Goal: Task Accomplishment & Management: Manage account settings

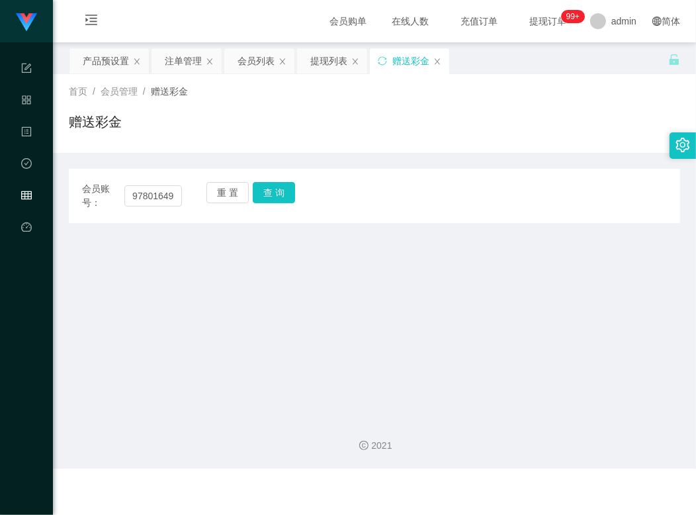
click at [153, 197] on input "97801649" at bounding box center [153, 195] width 58 height 21
type input "Weih213"
click at [275, 189] on button "查 询" at bounding box center [274, 192] width 42 height 21
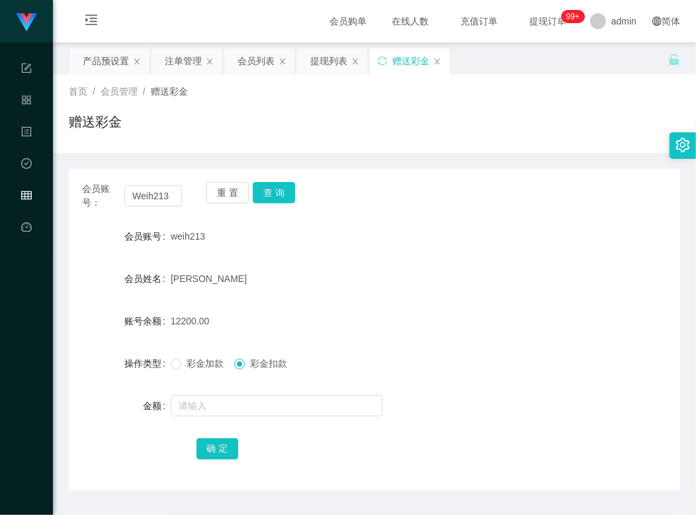
click at [326, 354] on div "彩金加款 彩金扣款" at bounding box center [349, 363] width 357 height 26
click at [151, 190] on input "Weih213" at bounding box center [153, 195] width 58 height 21
click at [341, 65] on div "提现列表" at bounding box center [328, 60] width 37 height 25
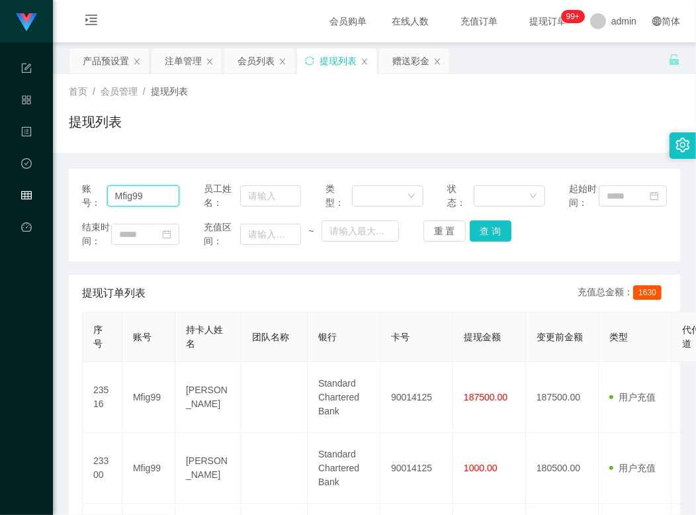
drag, startPoint x: 154, startPoint y: 205, endPoint x: 105, endPoint y: 199, distance: 49.4
click at [105, 199] on div "账号： Mfig99" at bounding box center [130, 196] width 97 height 28
paste input "Weih213"
type input "Weih213"
click at [479, 242] on button "查 询" at bounding box center [491, 230] width 42 height 21
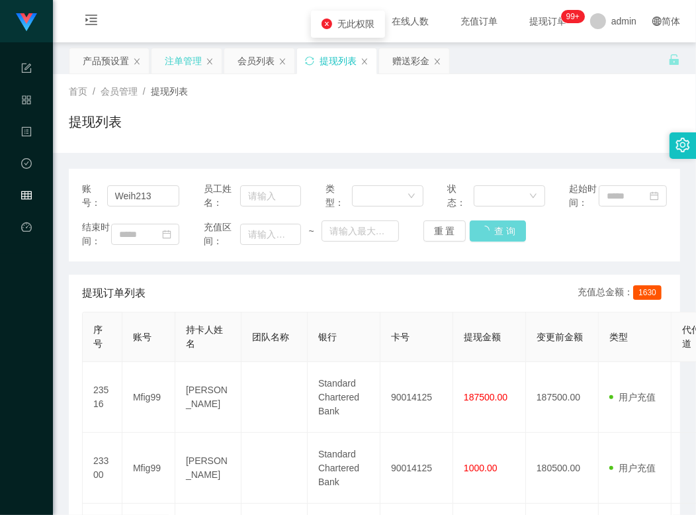
click at [177, 62] on div "注单管理" at bounding box center [183, 60] width 37 height 25
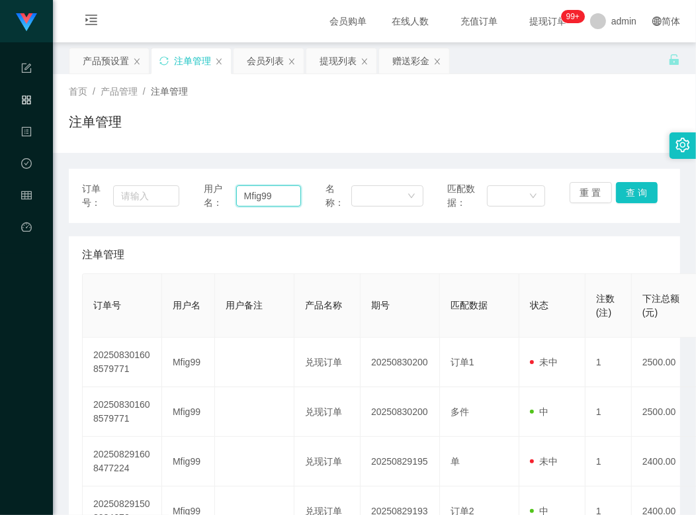
drag, startPoint x: 272, startPoint y: 193, endPoint x: 189, endPoint y: 187, distance: 83.6
click at [189, 187] on div "订单号： 用户名： Mfig99 名称： 匹配数据： 重 置 查 询" at bounding box center [374, 196] width 585 height 28
paste input "Weih213"
type input "Weih213"
click at [639, 190] on button "查 询" at bounding box center [637, 192] width 42 height 21
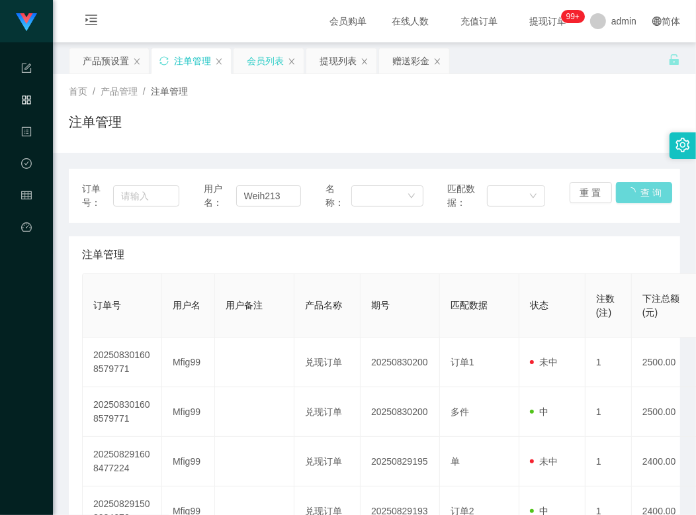
click at [271, 60] on div "会员列表" at bounding box center [265, 60] width 37 height 25
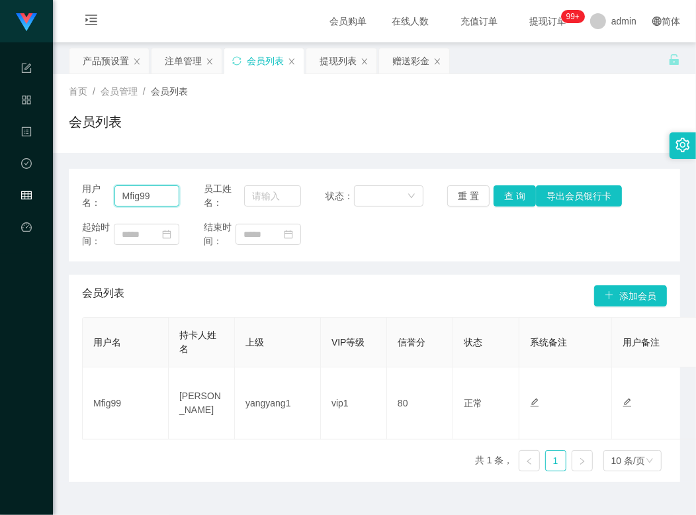
drag, startPoint x: 169, startPoint y: 197, endPoint x: 91, endPoint y: 199, distance: 77.5
click at [91, 199] on div "用户名： Mfig99" at bounding box center [130, 196] width 97 height 28
paste input "Weih213"
type input "Weih213"
click at [520, 201] on button "查 询" at bounding box center [515, 195] width 42 height 21
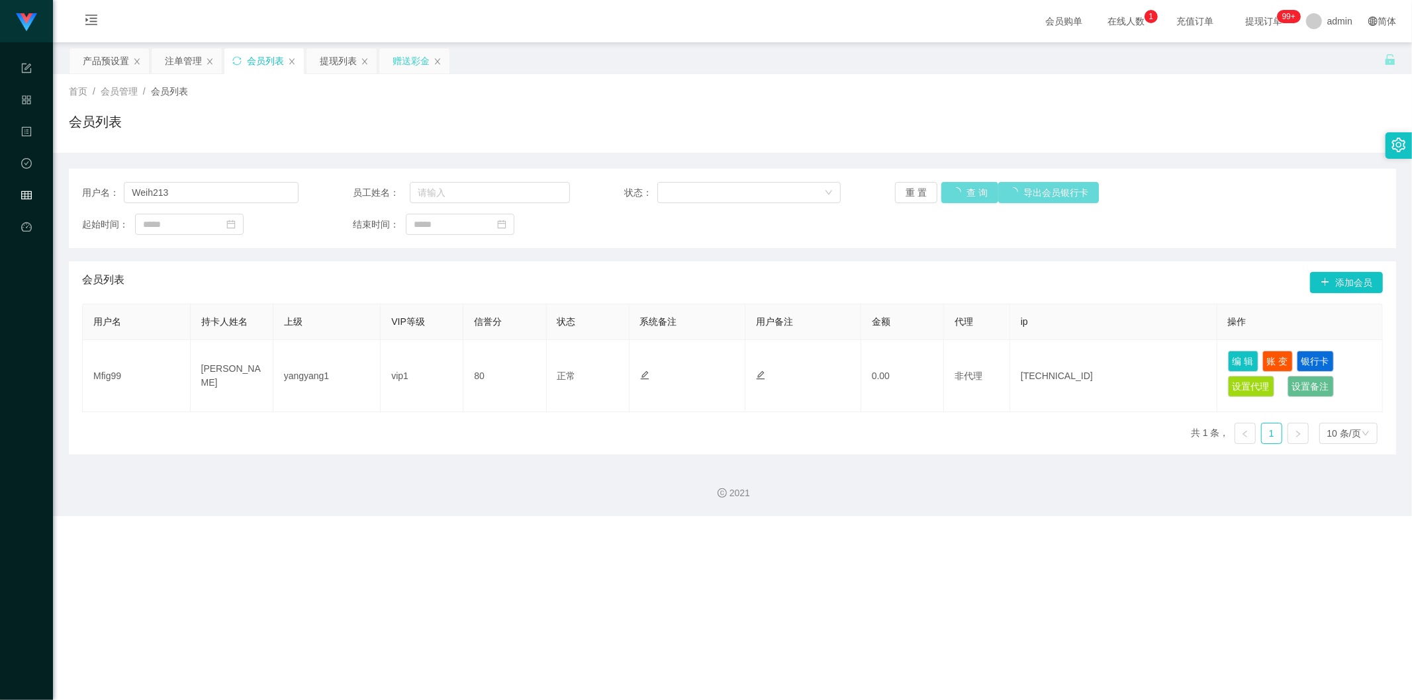
click at [414, 61] on div "赠送彩金" at bounding box center [411, 60] width 37 height 25
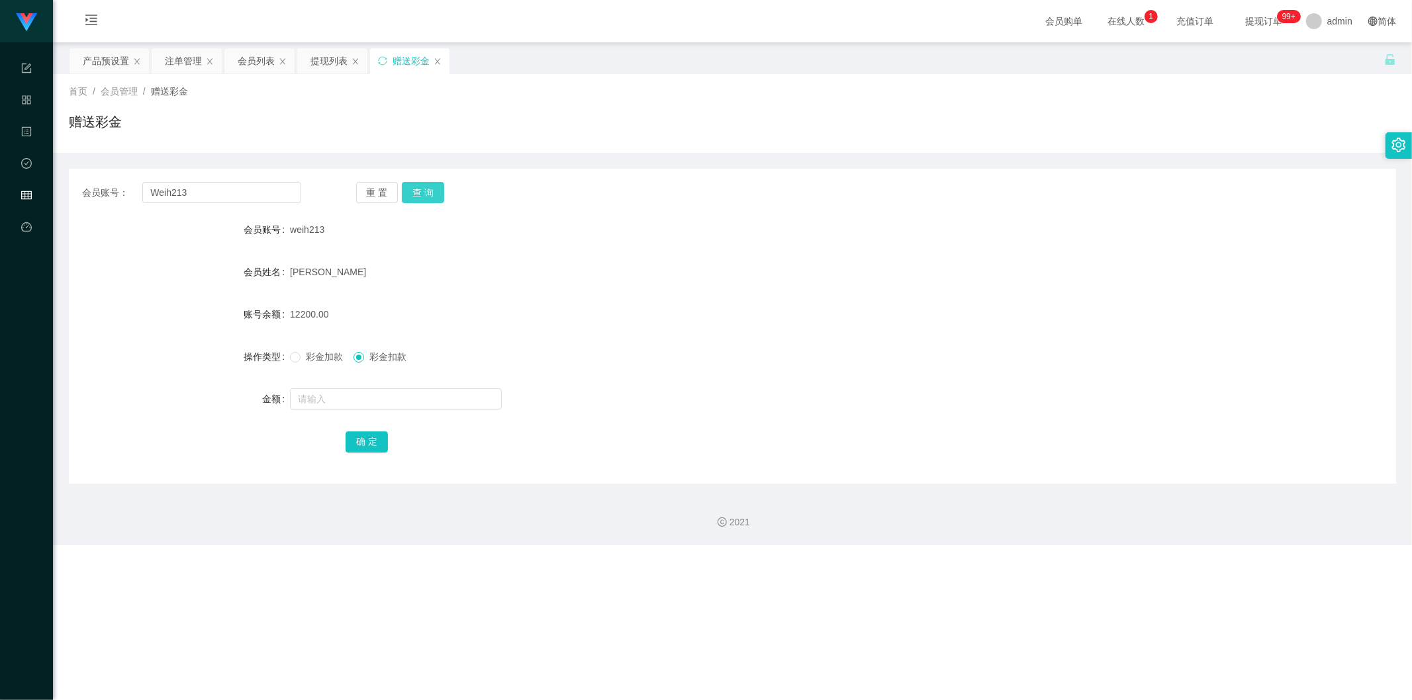
click at [433, 193] on button "查 询" at bounding box center [423, 192] width 42 height 21
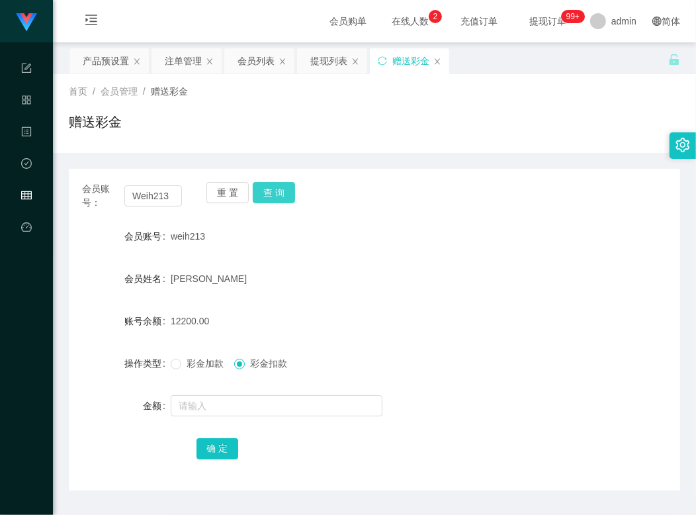
click at [276, 188] on button "查 询" at bounding box center [274, 192] width 42 height 21
click at [265, 195] on button "查 询" at bounding box center [274, 192] width 42 height 21
click at [146, 199] on input "Weih213" at bounding box center [153, 195] width 58 height 21
drag, startPoint x: 253, startPoint y: 66, endPoint x: 258, endPoint y: 88, distance: 22.5
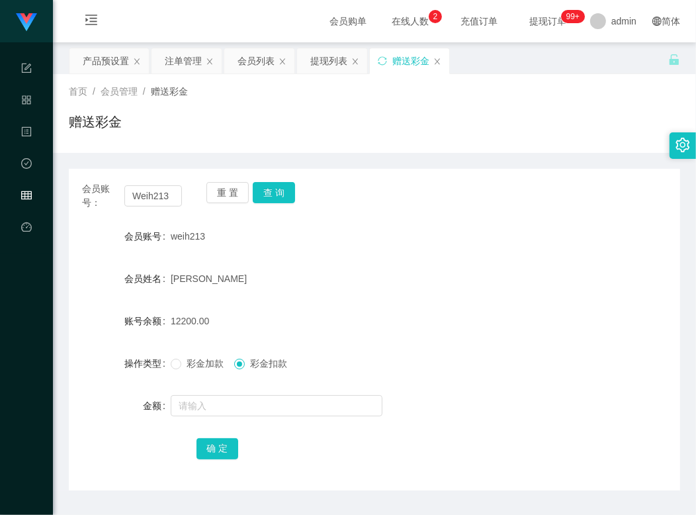
click at [253, 66] on div "会员列表" at bounding box center [256, 60] width 37 height 25
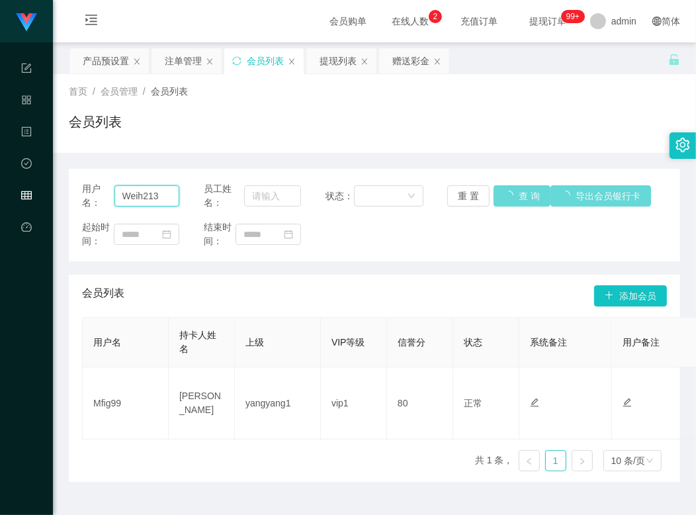
click at [146, 199] on input "Weih213" at bounding box center [148, 195] width 66 height 21
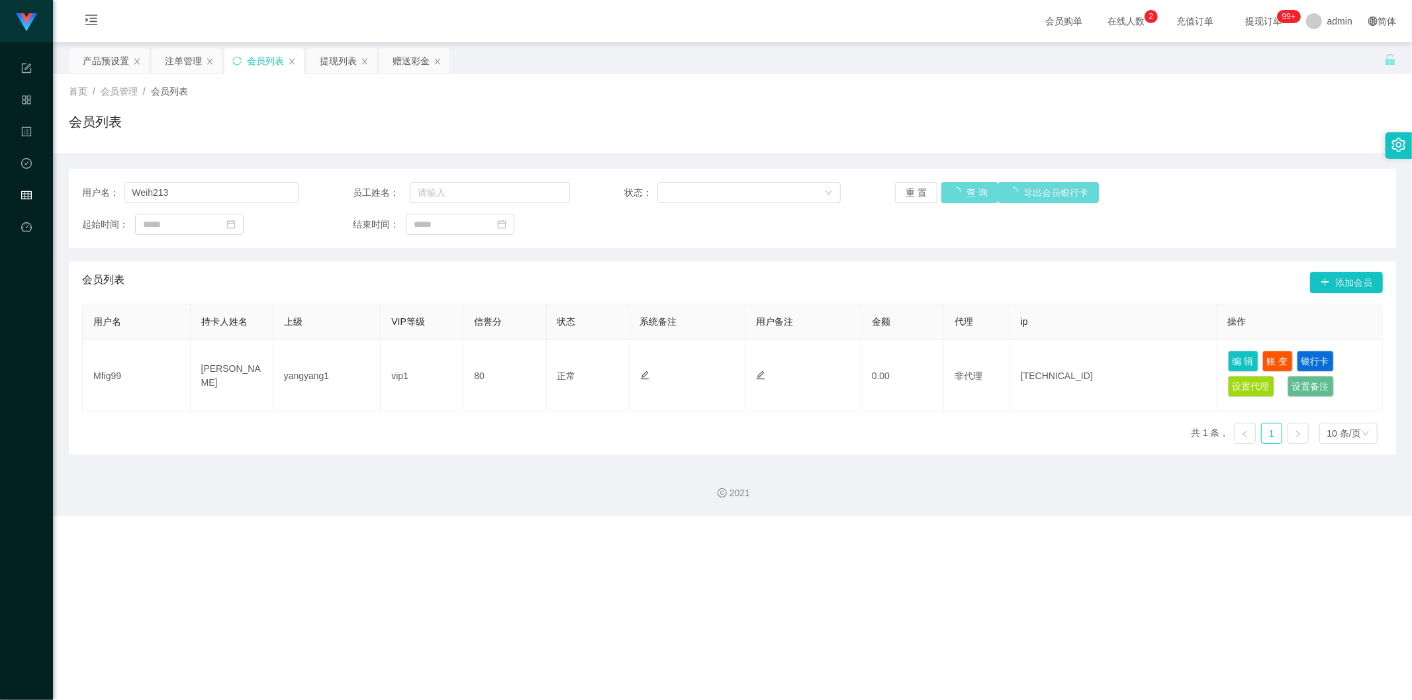
click at [696, 197] on div "重 置 查 询 导出会员银行卡" at bounding box center [1003, 192] width 216 height 21
click at [696, 28] on span "admin" at bounding box center [1339, 21] width 25 height 42
click at [696, 62] on div "产品预设置 注单管理 会员列表 提现列表 赠送彩金" at bounding box center [726, 71] width 1315 height 46
click at [696, 20] on span "admin" at bounding box center [1339, 21] width 25 height 42
click at [696, 60] on span "退出登录" at bounding box center [1326, 57] width 37 height 11
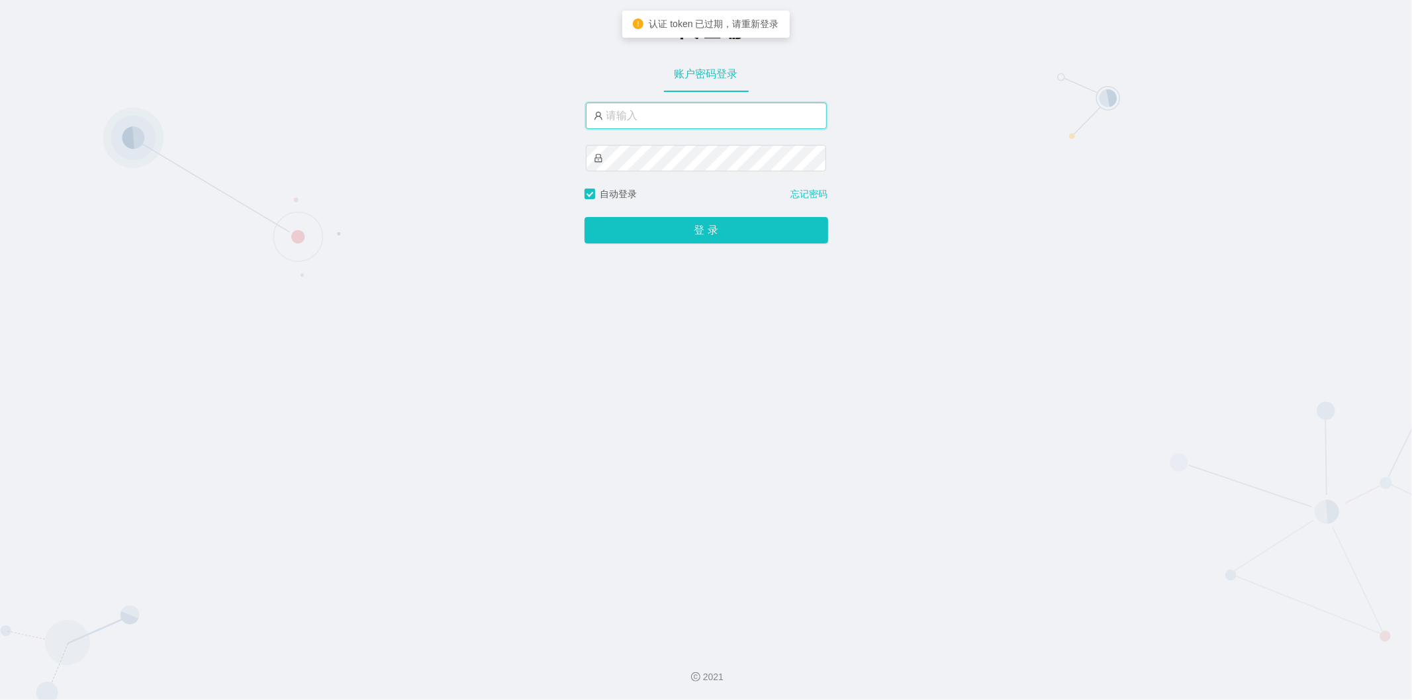
type input "admin"
click at [680, 226] on button "登 录" at bounding box center [706, 230] width 244 height 26
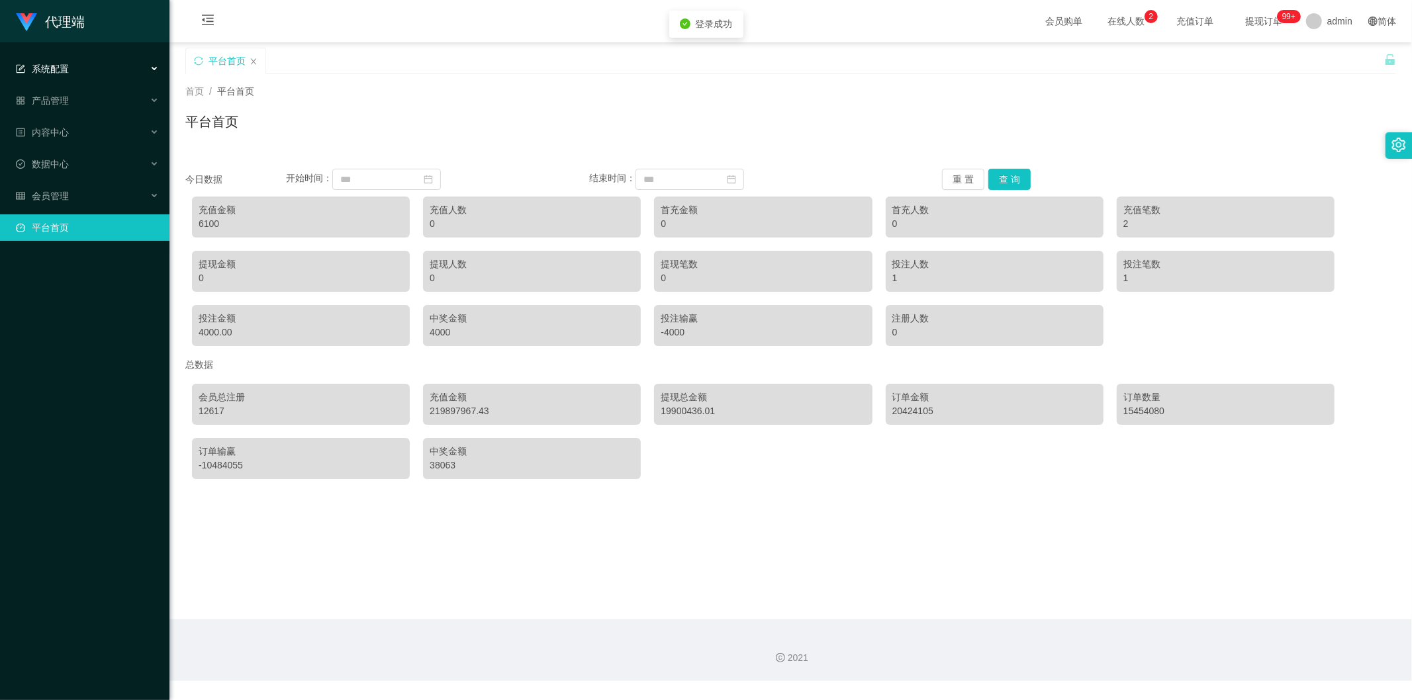
click at [77, 71] on div "系统配置" at bounding box center [84, 69] width 169 height 26
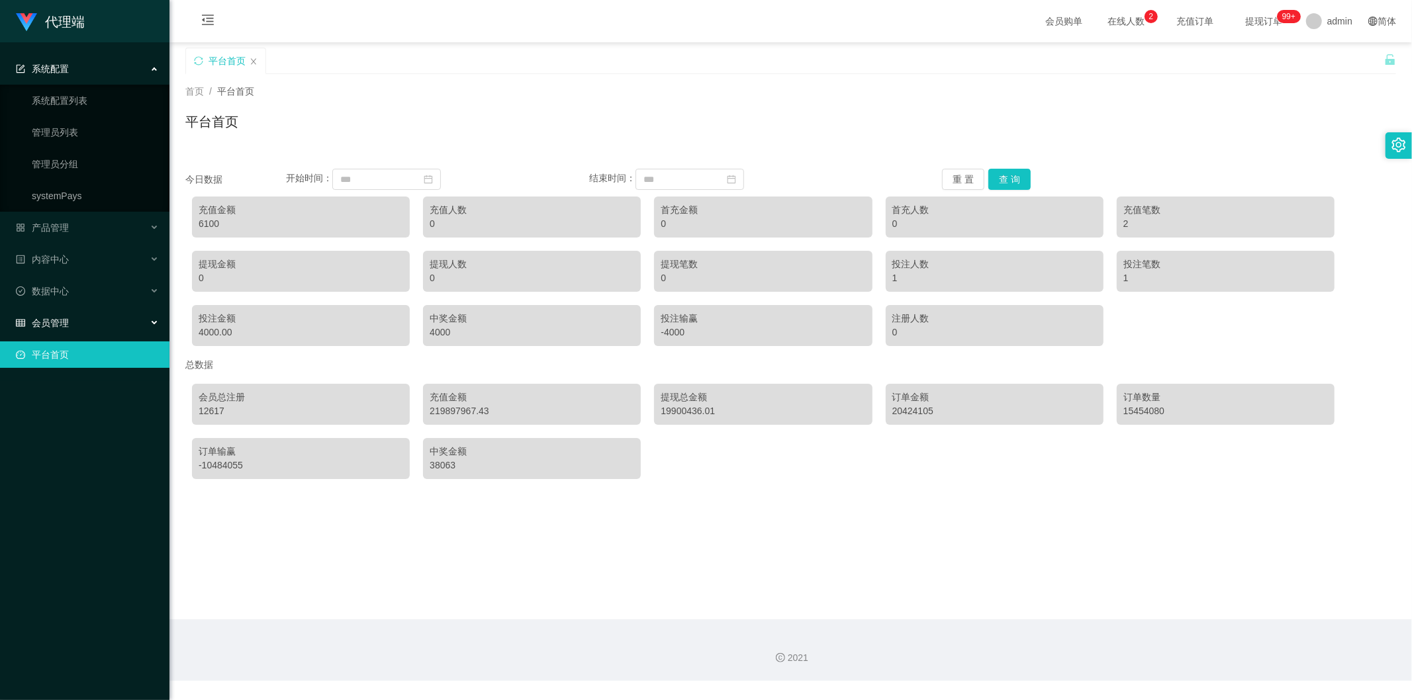
click at [103, 321] on div "会员管理" at bounding box center [84, 323] width 169 height 26
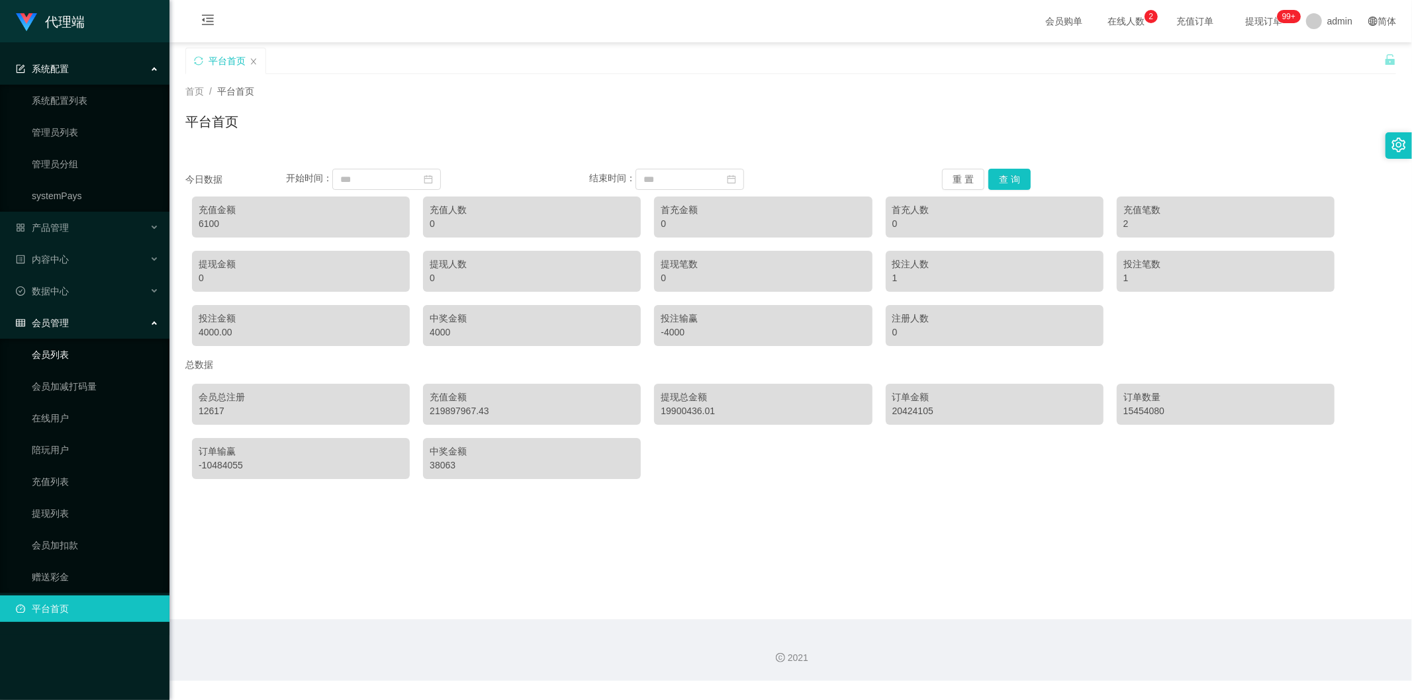
drag, startPoint x: 69, startPoint y: 355, endPoint x: 95, endPoint y: 346, distance: 27.7
click at [70, 355] on link "会员列表" at bounding box center [95, 355] width 127 height 26
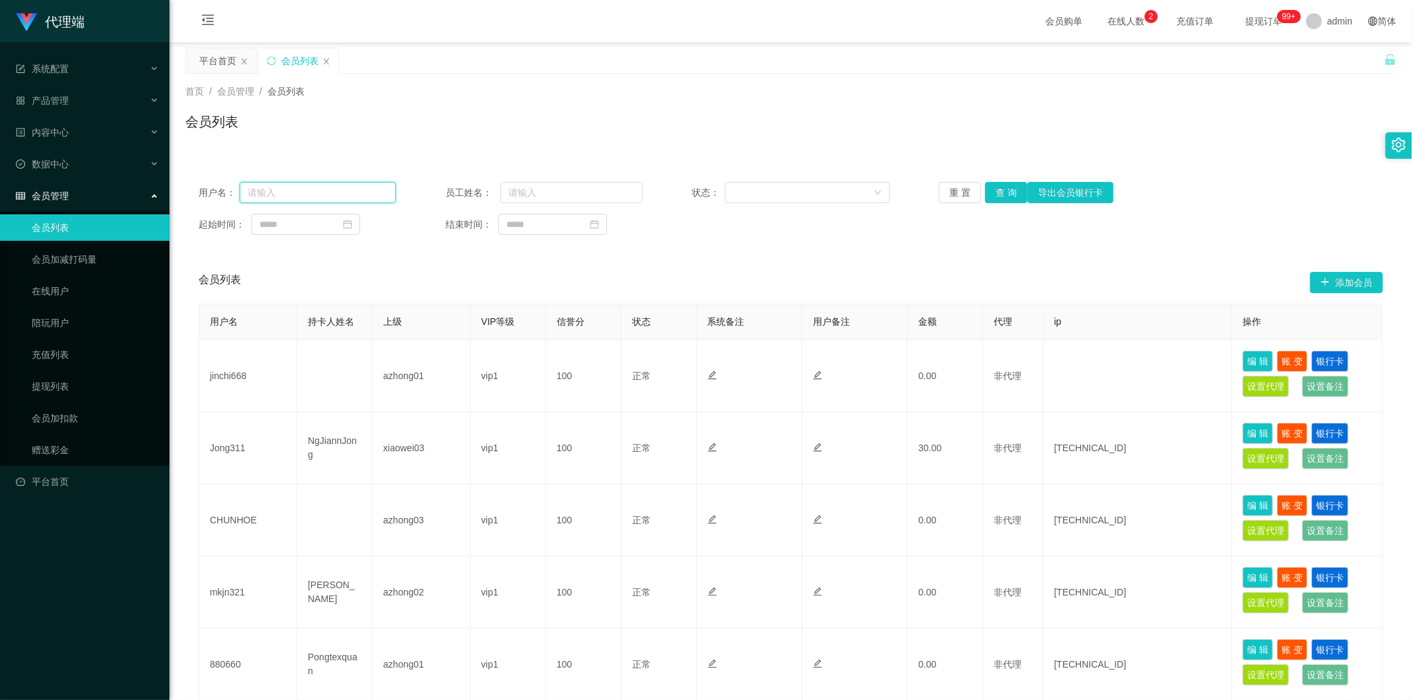
click at [324, 193] on input "text" at bounding box center [318, 192] width 156 height 21
paste input "Weih213"
type input "Weih213"
click at [696, 201] on button "查 询" at bounding box center [1006, 192] width 42 height 21
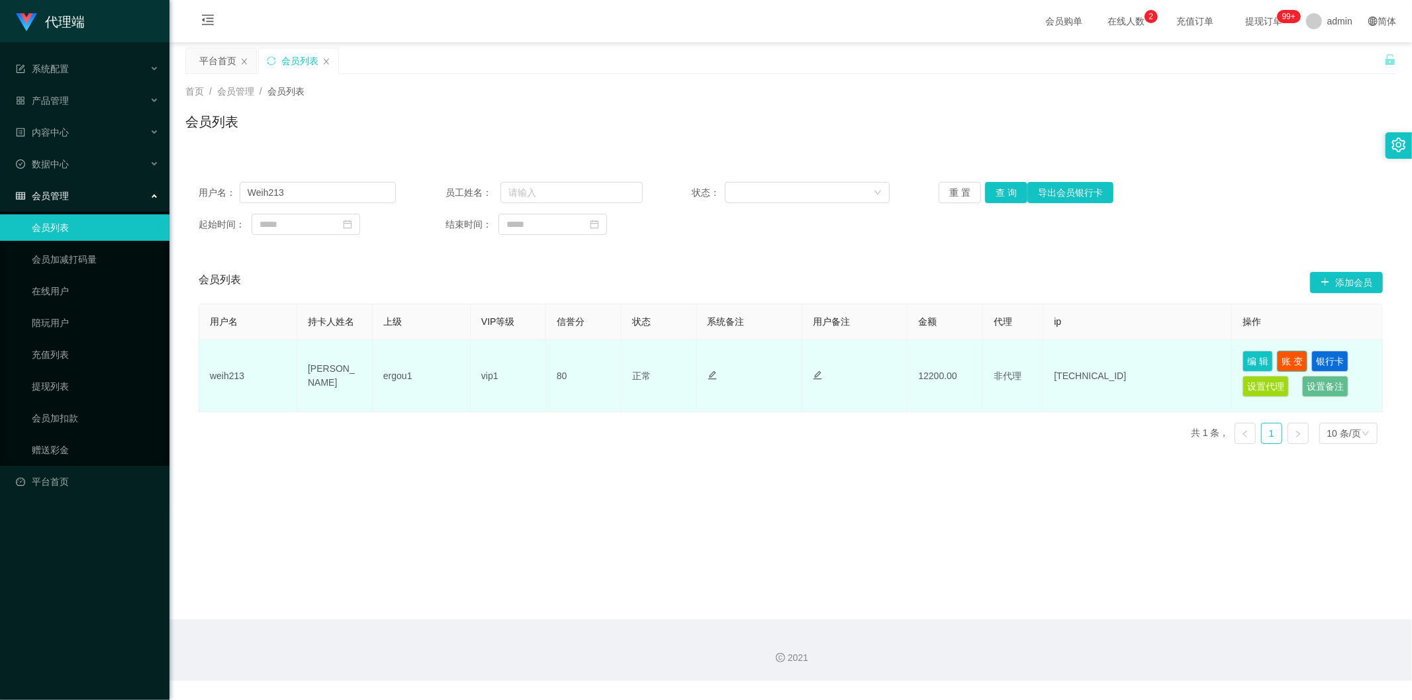
click at [696, 359] on button "账 变" at bounding box center [1292, 361] width 30 height 21
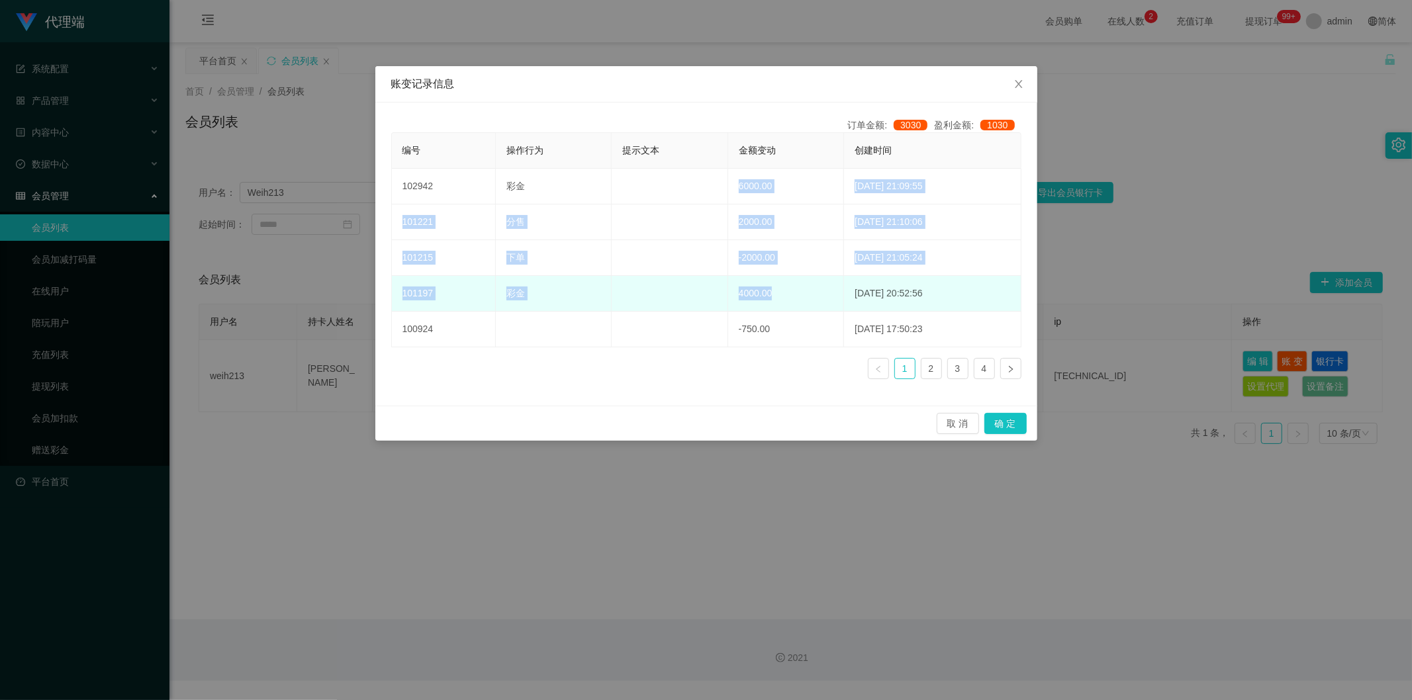
drag, startPoint x: 718, startPoint y: 183, endPoint x: 775, endPoint y: 285, distance: 116.5
click at [696, 285] on tbody "102942 彩金 6000.00 [DATE] 21:09:55 101221 分售 2000.00 [DATE] 21:10:06 101215 下单 -…" at bounding box center [707, 258] width 630 height 179
click at [696, 291] on td "4000.00" at bounding box center [786, 294] width 117 height 36
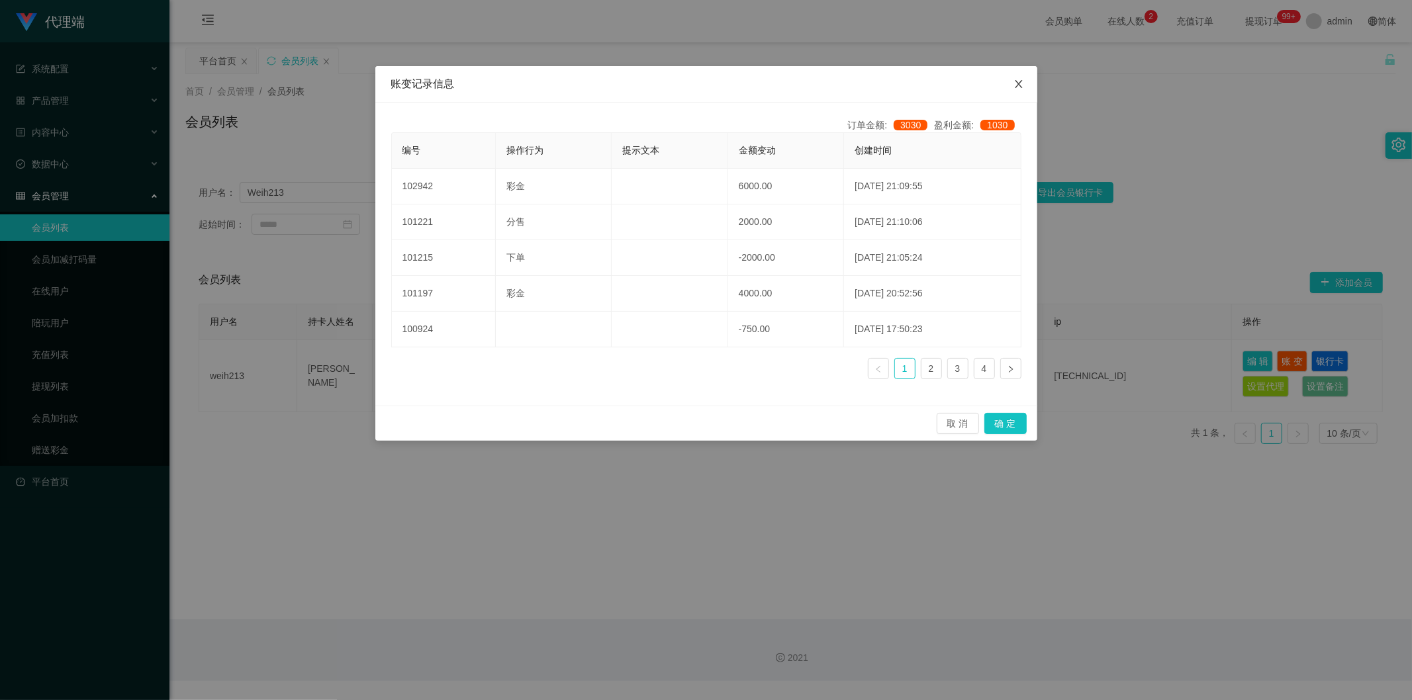
click at [696, 81] on icon "图标: close" at bounding box center [1018, 84] width 11 height 11
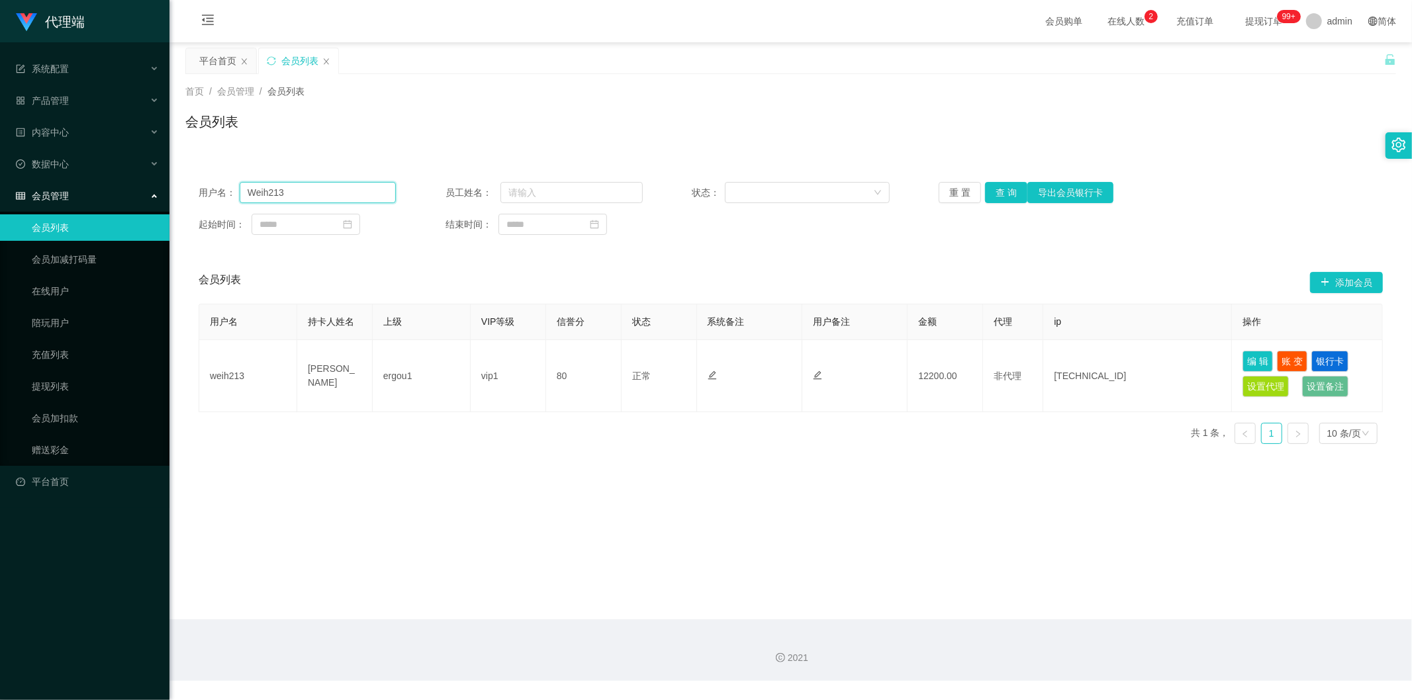
click at [267, 196] on input "Weih213" at bounding box center [318, 192] width 156 height 21
click at [62, 444] on link "赠送彩金" at bounding box center [95, 450] width 127 height 26
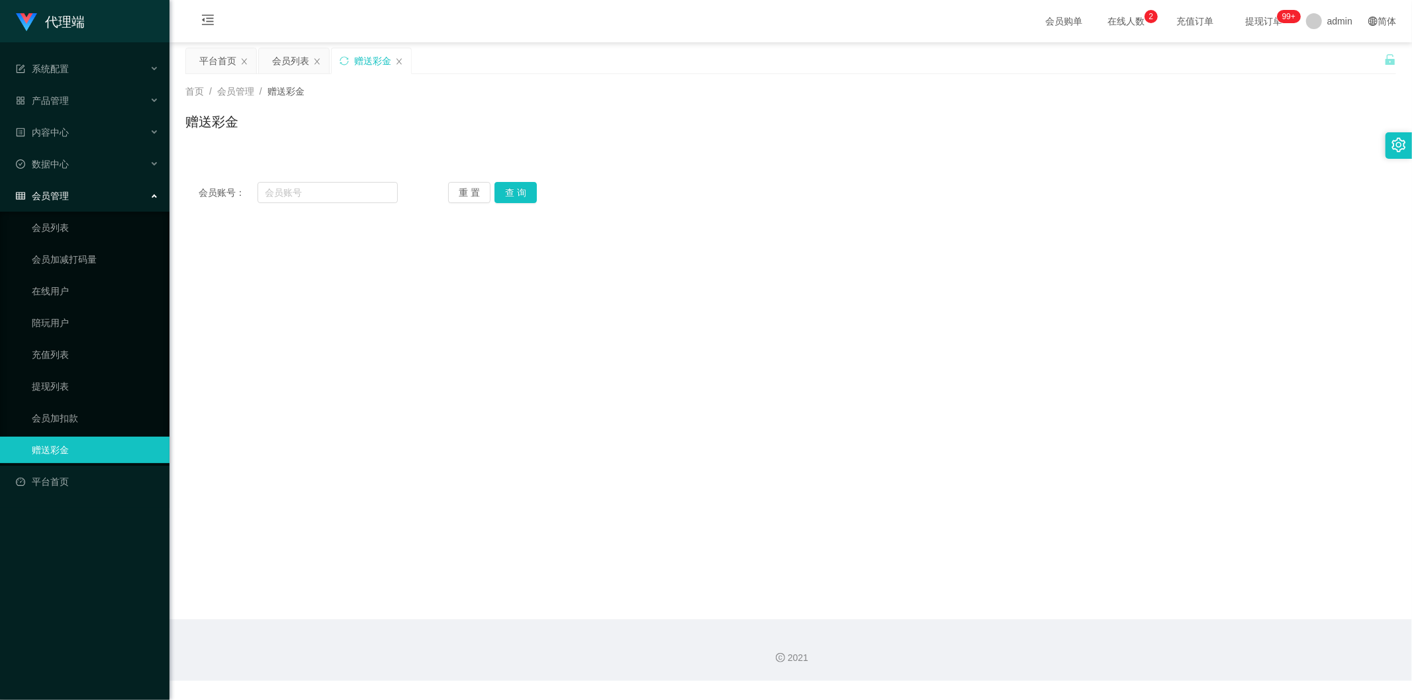
click at [93, 202] on div "会员管理" at bounding box center [84, 196] width 169 height 26
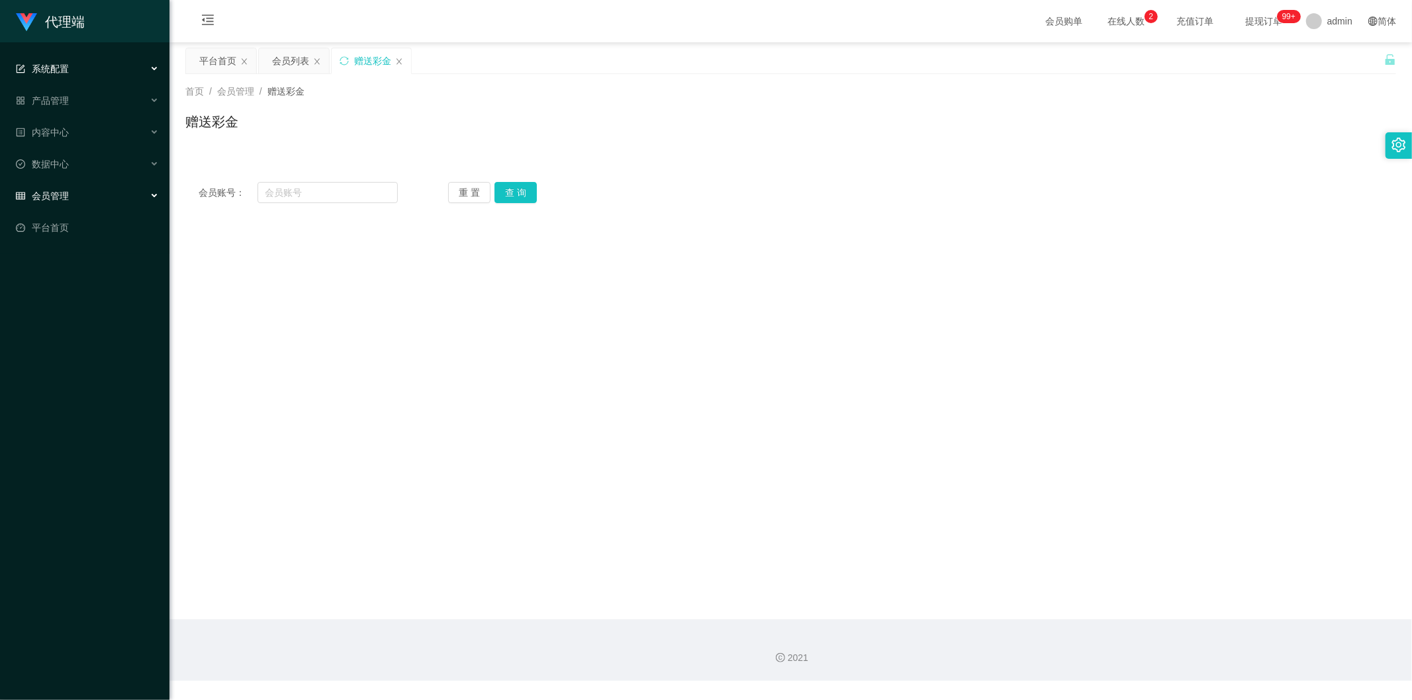
click at [96, 69] on div "系统配置" at bounding box center [84, 69] width 169 height 26
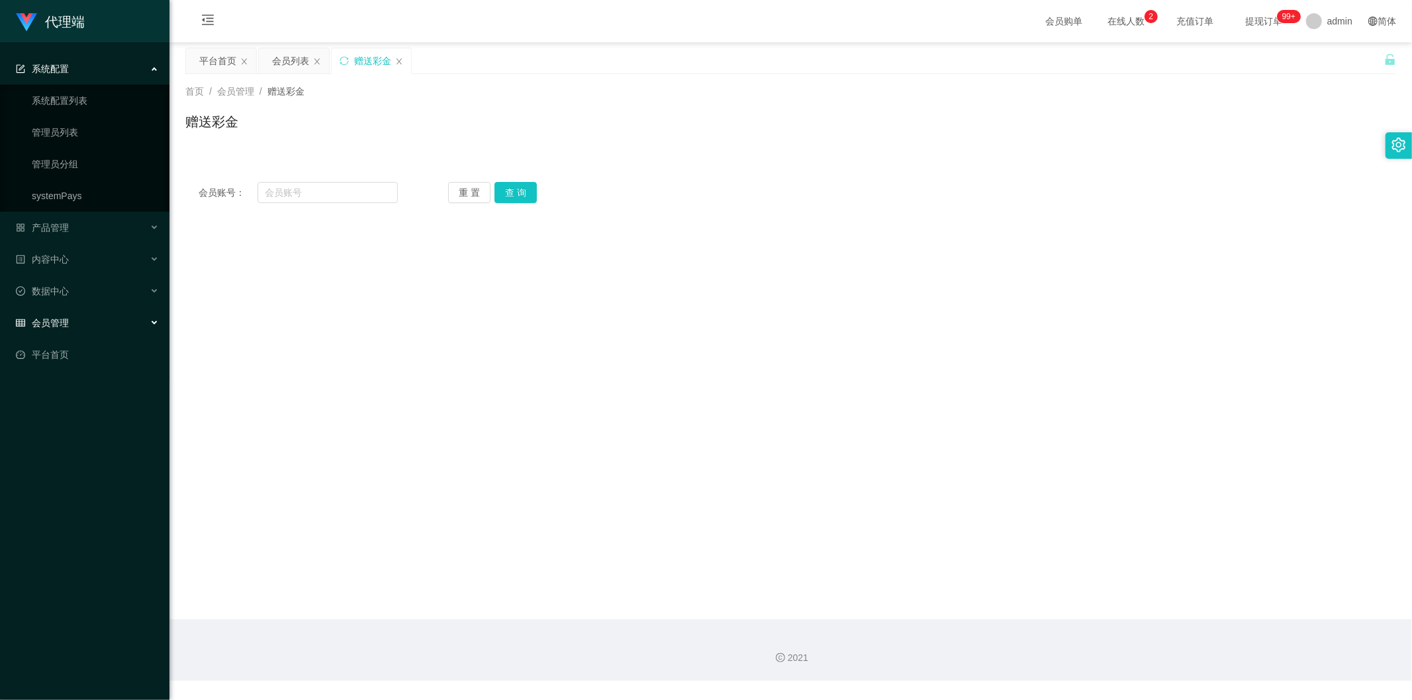
click at [115, 69] on div "系统配置" at bounding box center [84, 69] width 169 height 26
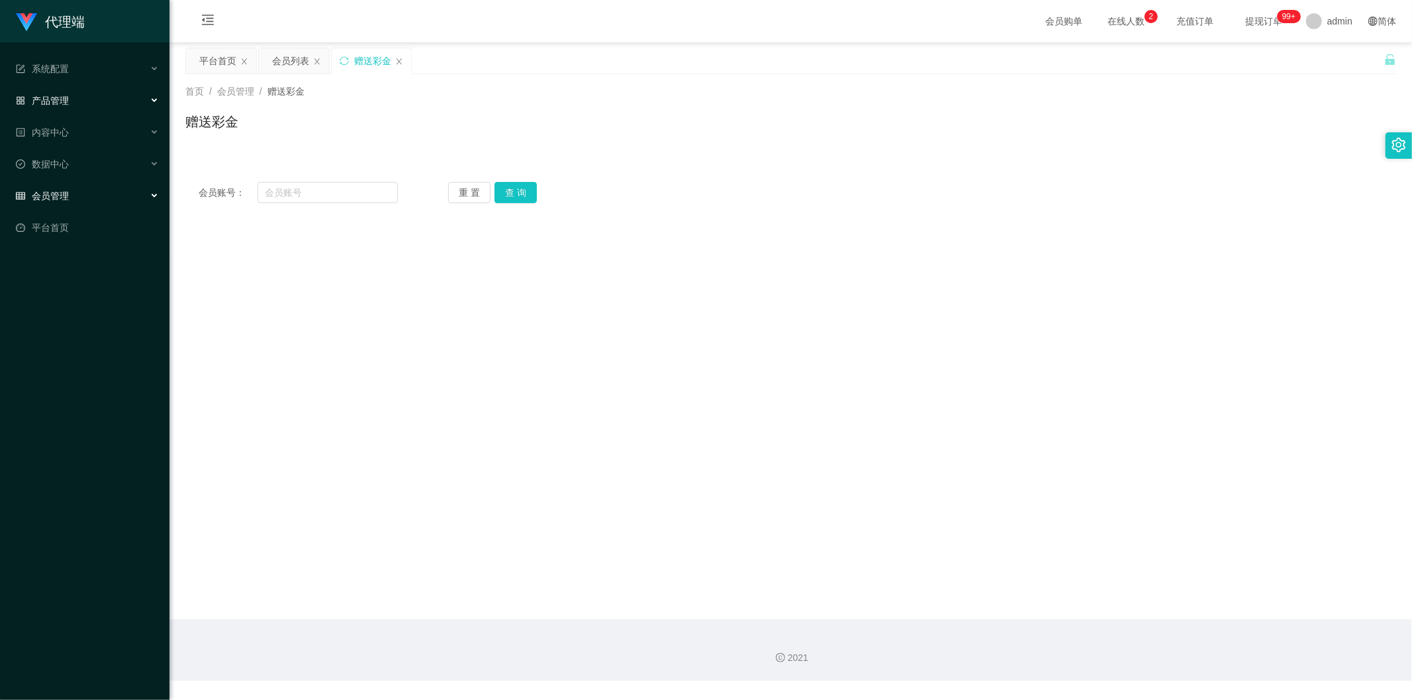
click at [97, 97] on div "产品管理" at bounding box center [84, 100] width 169 height 26
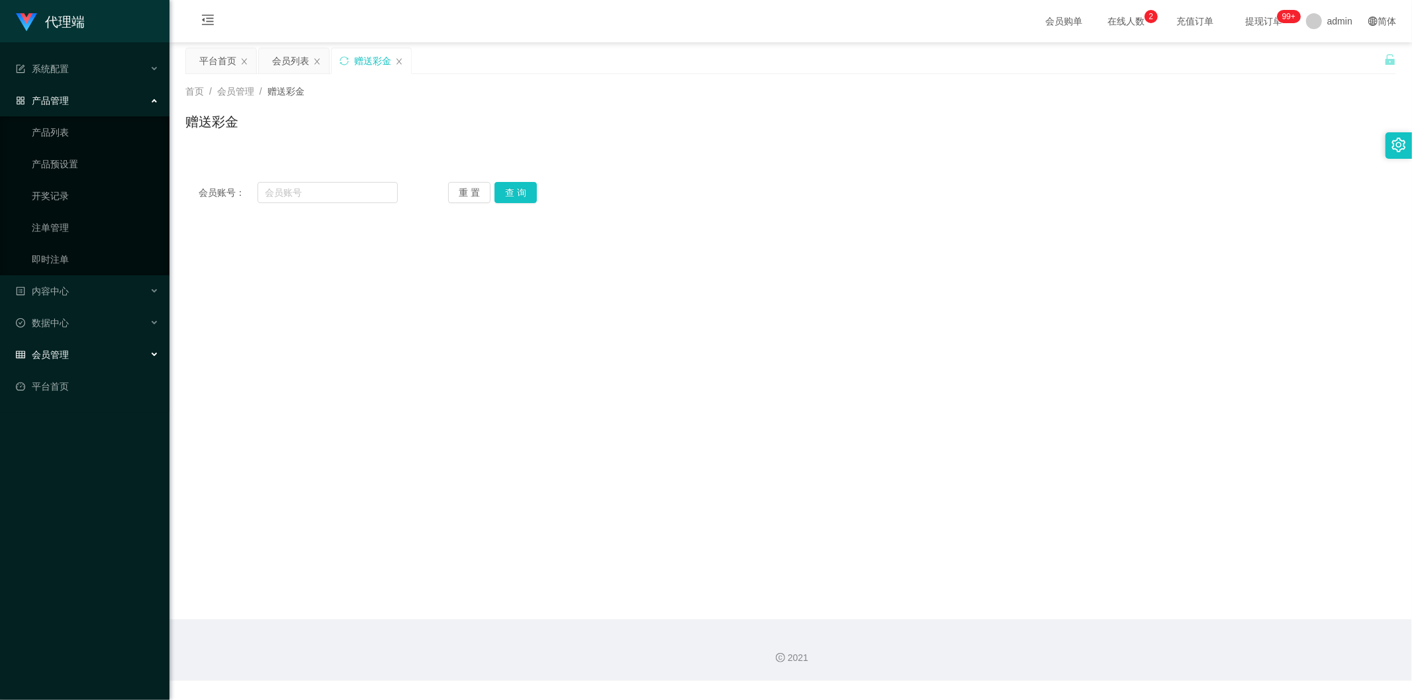
click at [85, 100] on div "产品管理" at bounding box center [84, 100] width 169 height 26
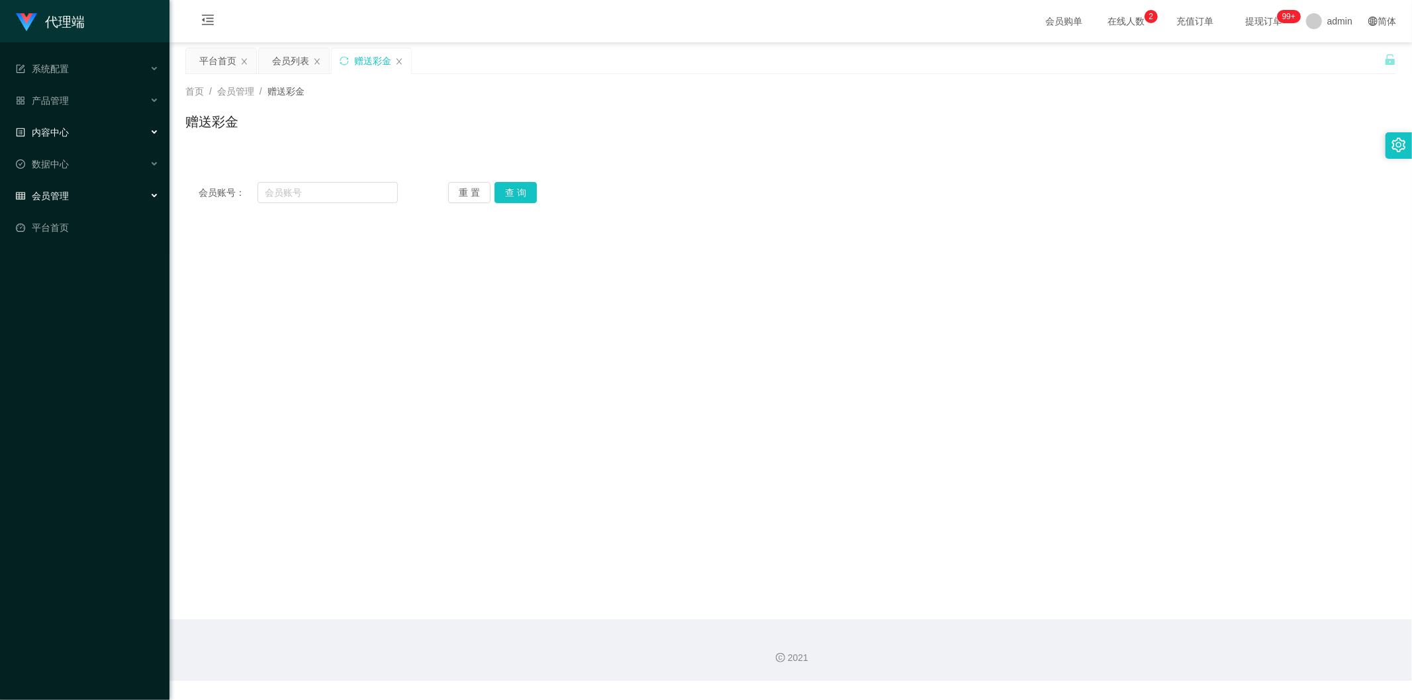
click at [95, 130] on div "内容中心" at bounding box center [84, 132] width 169 height 26
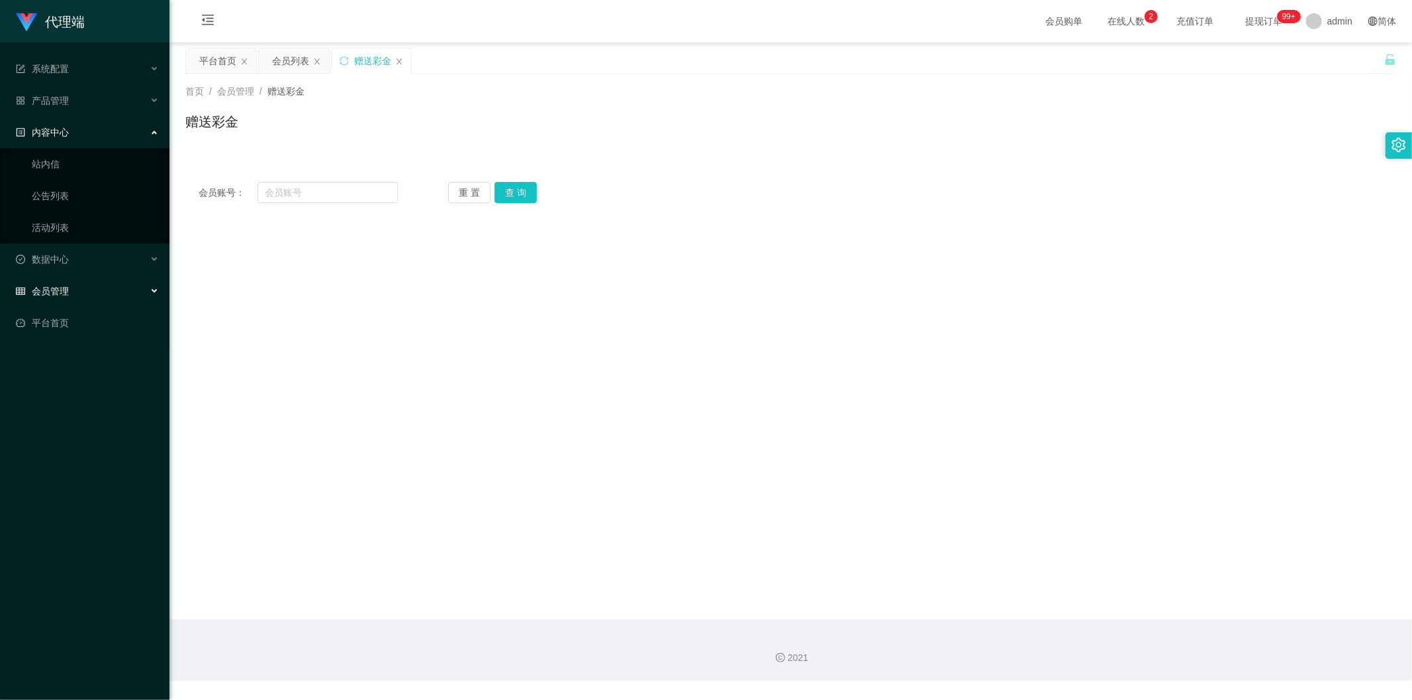
click at [103, 136] on div "内容中心" at bounding box center [84, 132] width 169 height 26
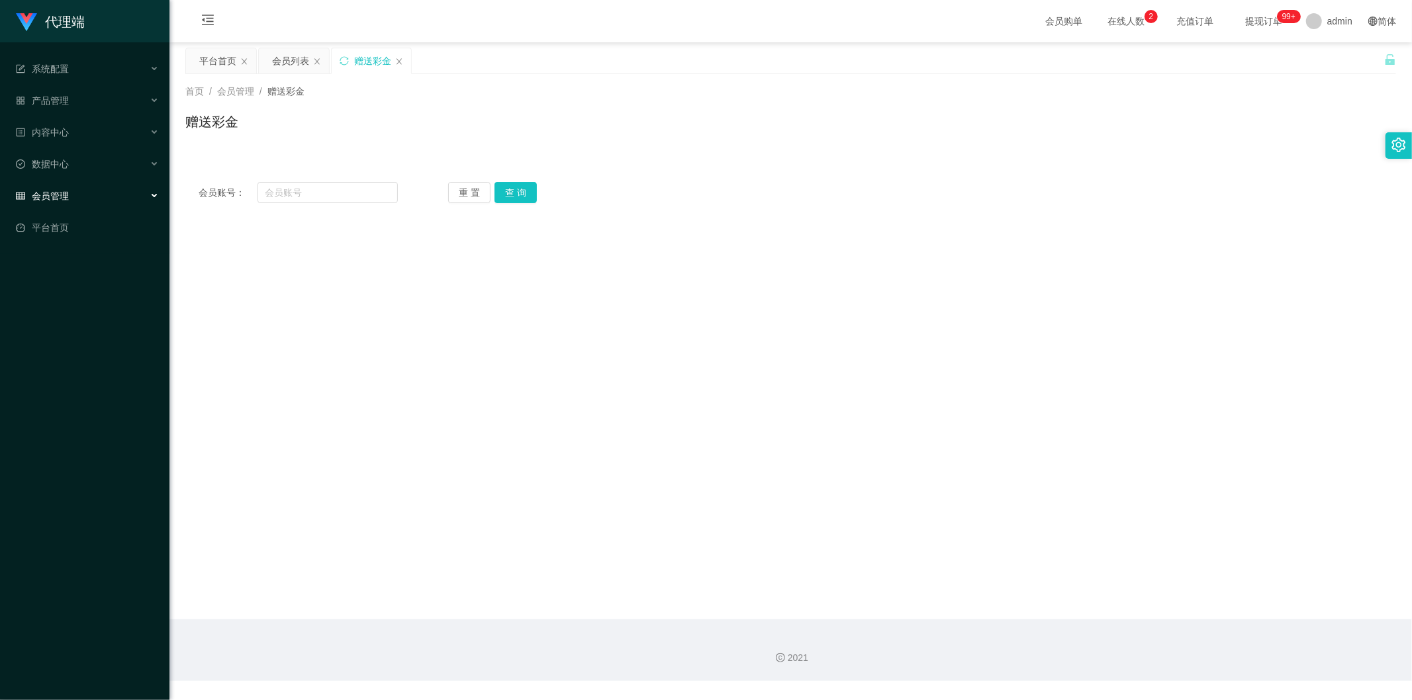
click at [107, 193] on div "会员管理" at bounding box center [84, 196] width 169 height 26
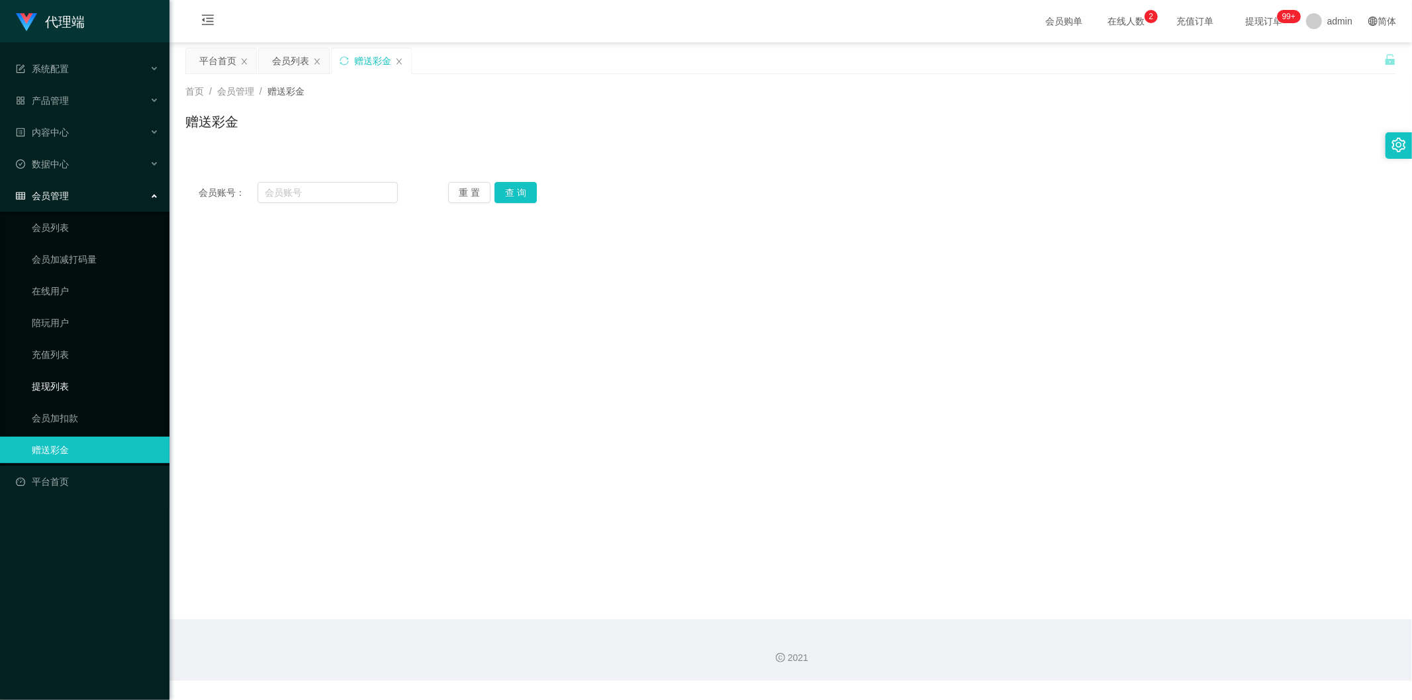
click at [53, 393] on link "提现列表" at bounding box center [95, 386] width 127 height 26
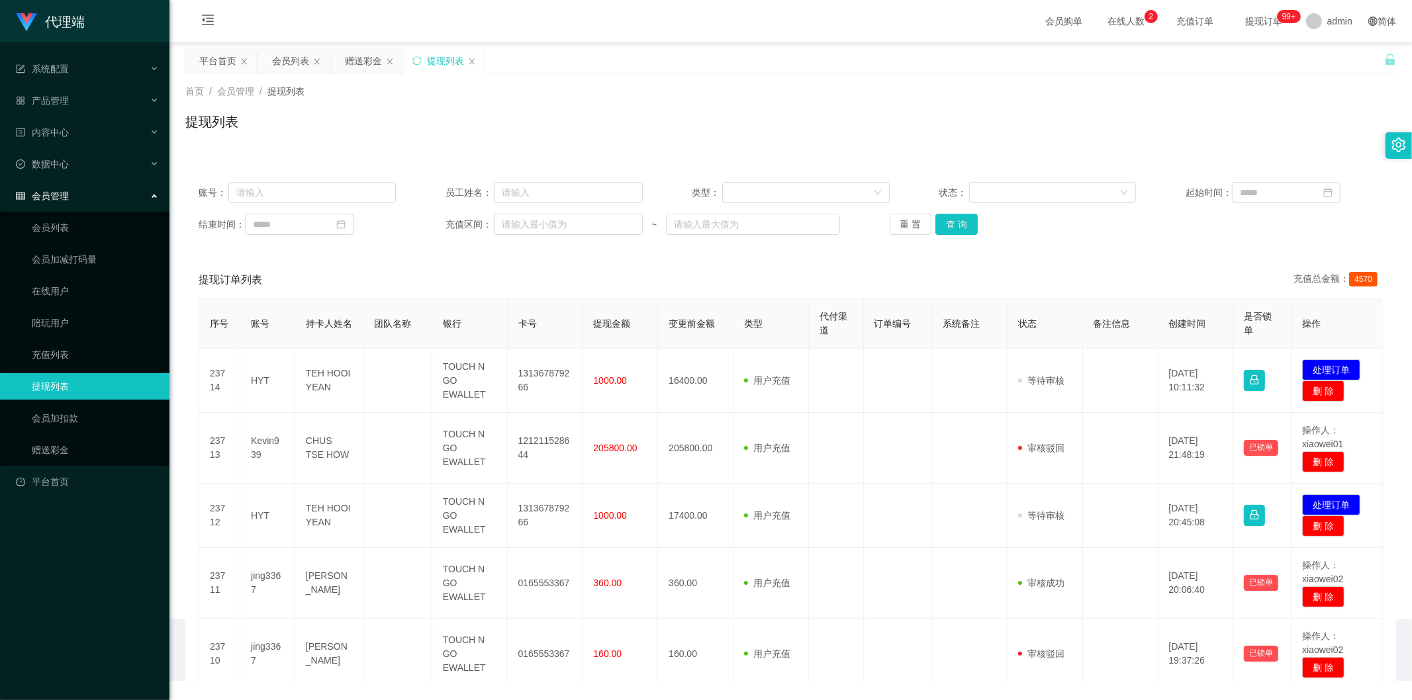
click at [66, 193] on span "会员管理" at bounding box center [42, 196] width 53 height 11
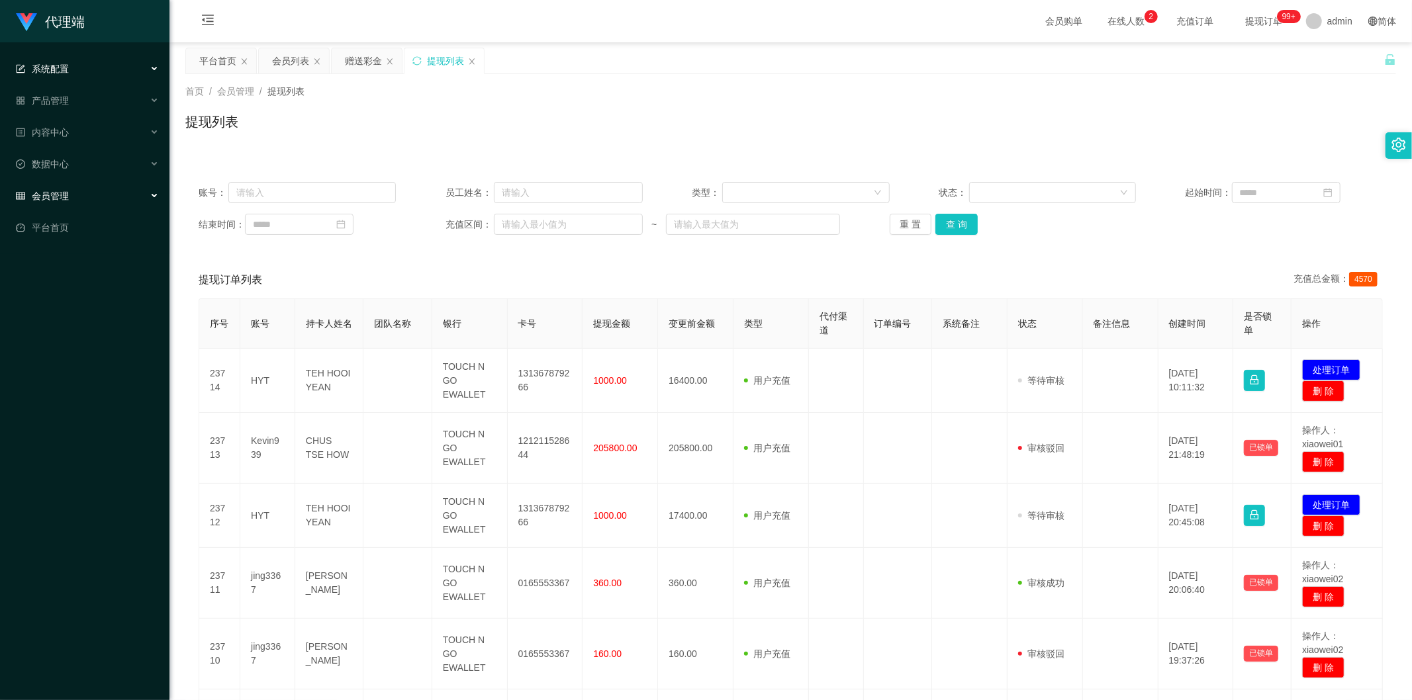
click at [98, 69] on div "系统配置" at bounding box center [84, 69] width 169 height 26
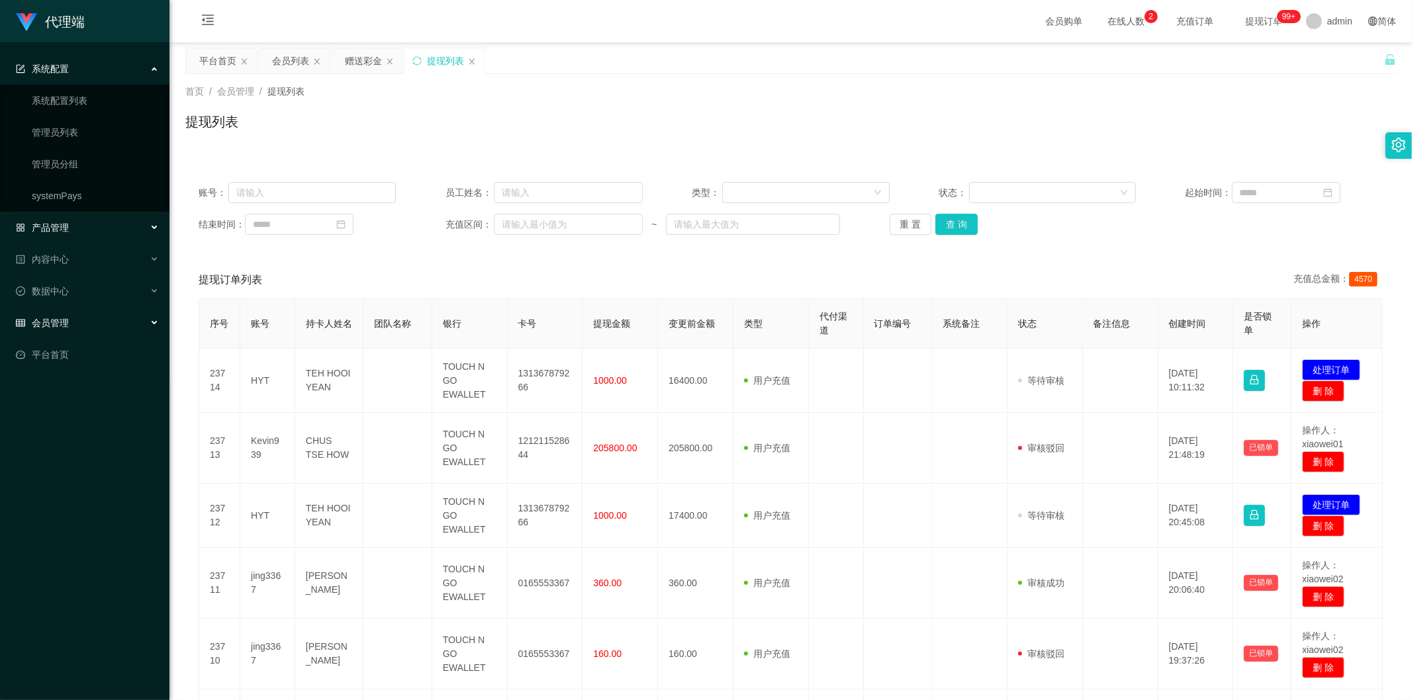
click at [74, 222] on div "产品管理" at bounding box center [84, 227] width 169 height 26
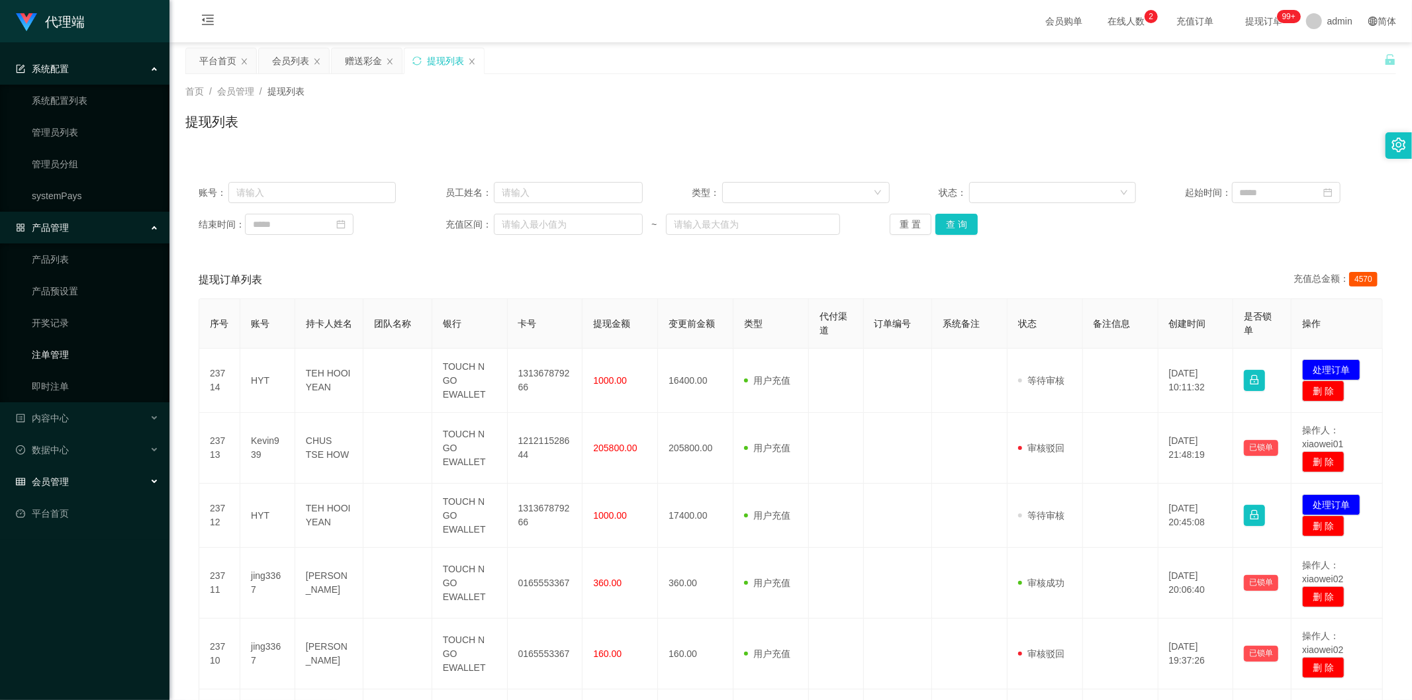
click at [60, 359] on link "注单管理" at bounding box center [95, 355] width 127 height 26
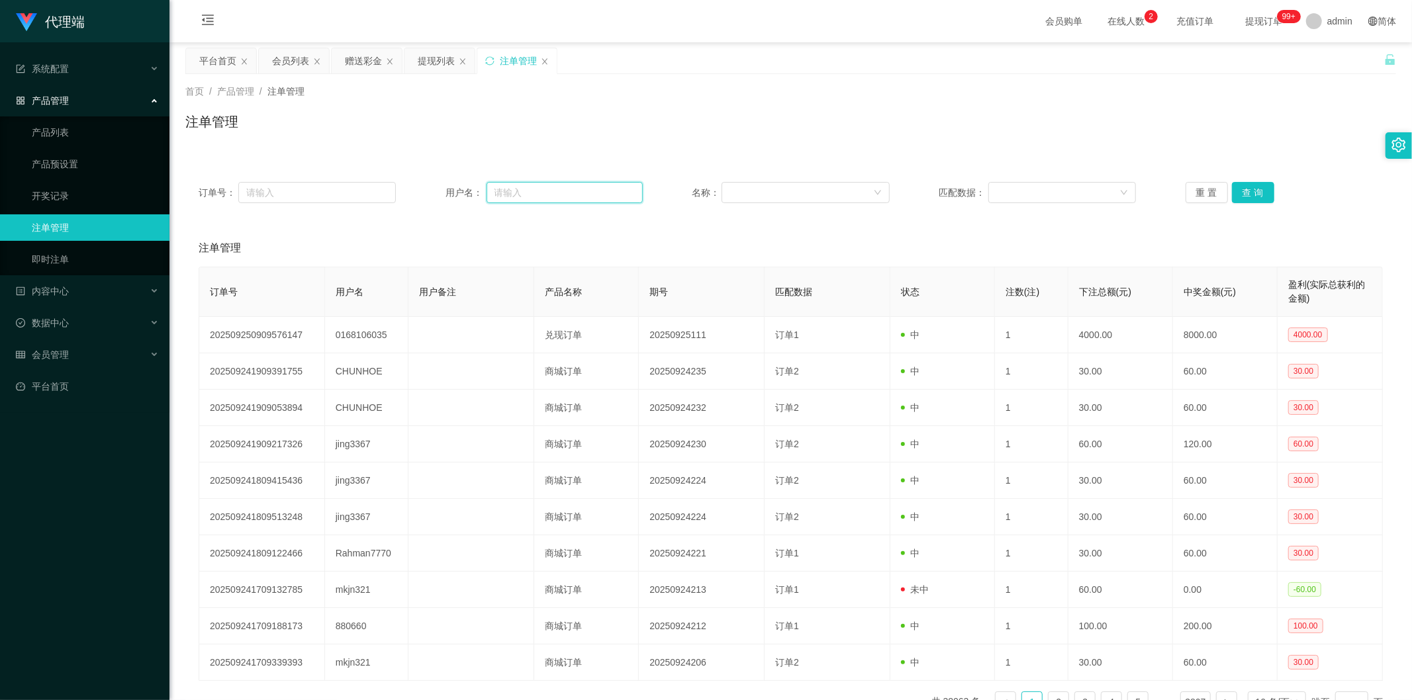
click at [527, 195] on input "text" at bounding box center [565, 192] width 156 height 21
click at [295, 197] on input "text" at bounding box center [317, 192] width 158 height 21
click at [541, 197] on input "text" at bounding box center [565, 192] width 156 height 21
click at [328, 194] on input "text" at bounding box center [317, 192] width 158 height 21
drag, startPoint x: 546, startPoint y: 201, endPoint x: 507, endPoint y: 201, distance: 39.1
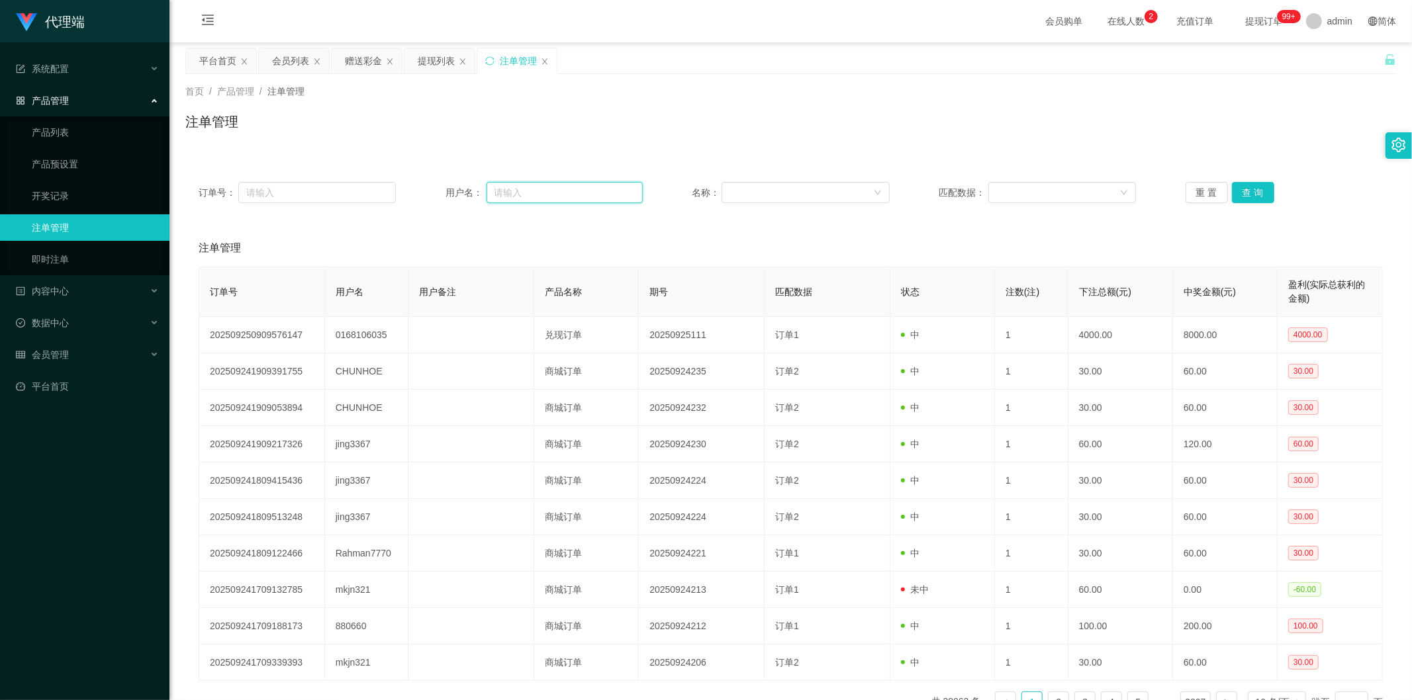
click at [546, 201] on input "text" at bounding box center [565, 192] width 156 height 21
click at [287, 187] on input "text" at bounding box center [317, 192] width 158 height 21
click at [522, 199] on input "text" at bounding box center [565, 192] width 156 height 21
paste input "Weih213"
type input "Weih213"
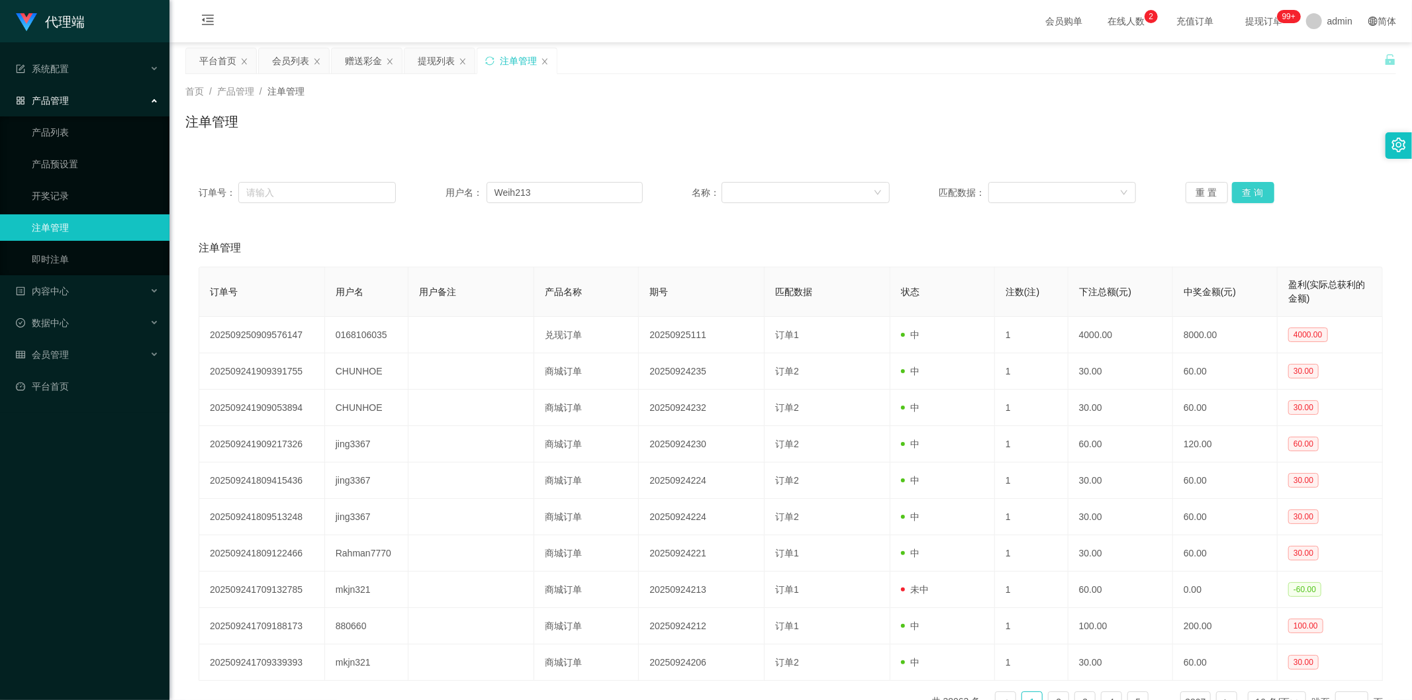
click at [696, 188] on button "查 询" at bounding box center [1253, 192] width 42 height 21
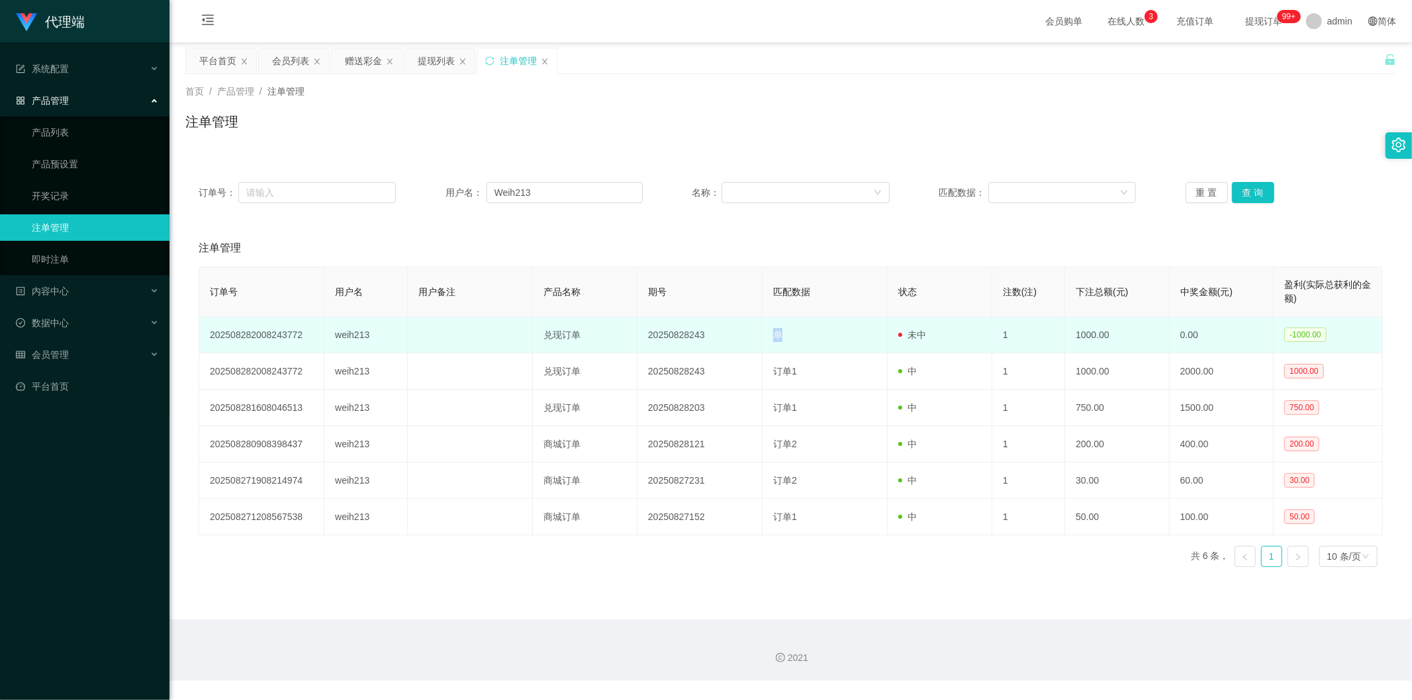
drag, startPoint x: 757, startPoint y: 342, endPoint x: 849, endPoint y: 338, distance: 92.1
click at [696, 338] on tr "202508282008243772 weih213 兑现订单 20250828243 单 未中 1 1000.00 0.00 -1000.00" at bounding box center [791, 335] width 1184 height 36
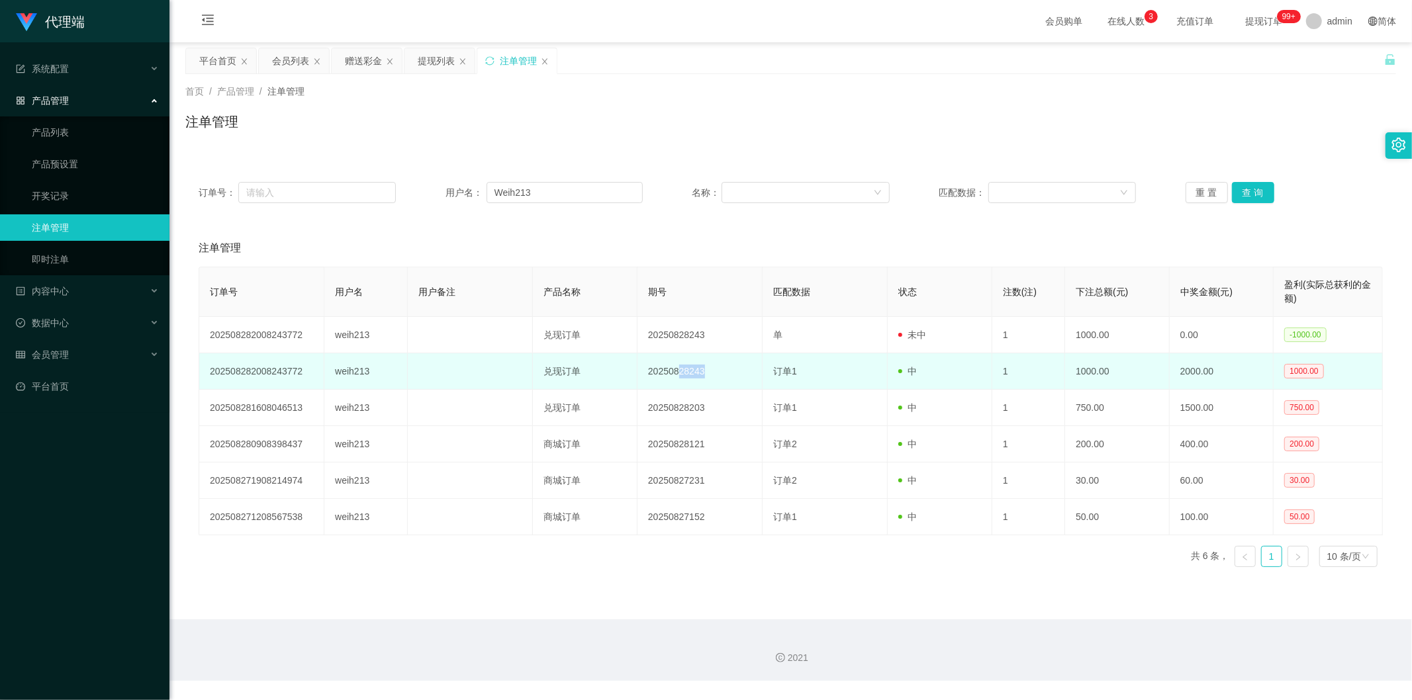
drag, startPoint x: 676, startPoint y: 371, endPoint x: 705, endPoint y: 367, distance: 29.3
click at [696, 367] on td "20250828243" at bounding box center [699, 371] width 125 height 36
click at [696, 366] on td "20250828243" at bounding box center [699, 371] width 125 height 36
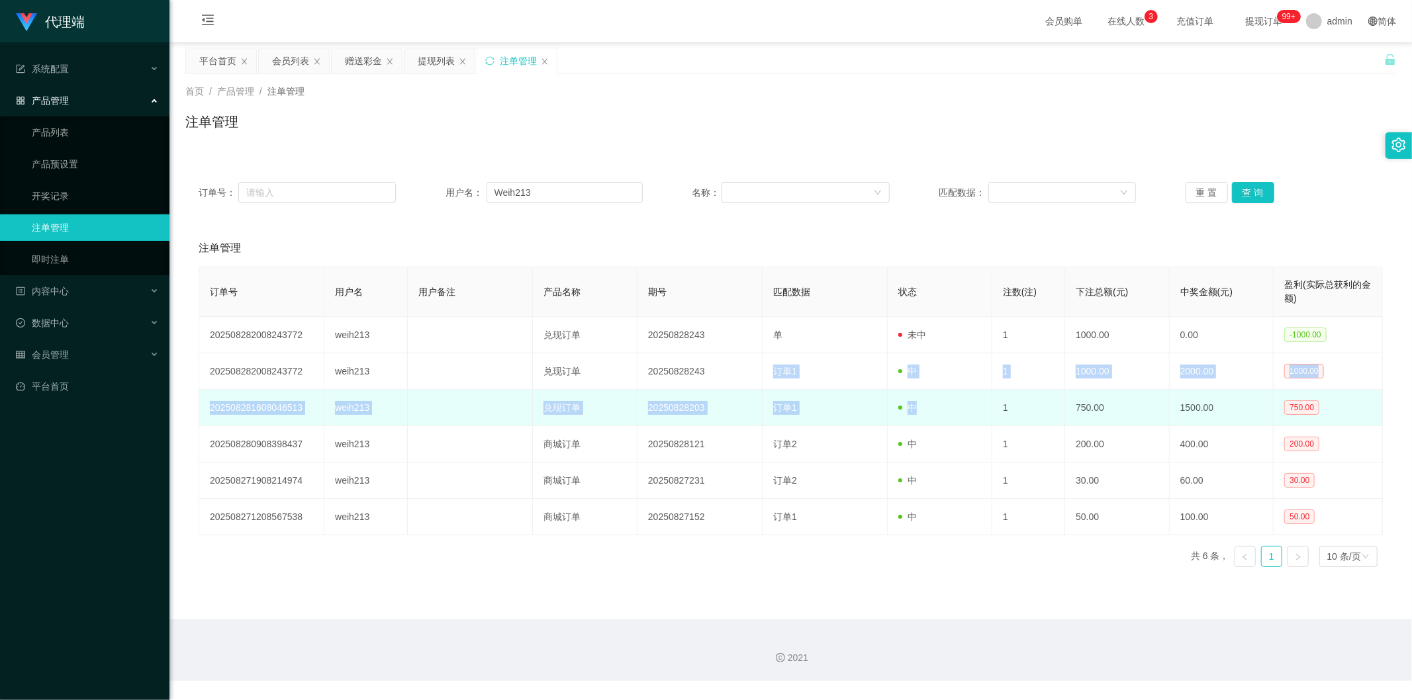
drag, startPoint x: 771, startPoint y: 367, endPoint x: 921, endPoint y: 414, distance: 157.9
click at [696, 414] on tbody "202508282008243772 weih213 兑现订单 20250828243 单 未中 1 1000.00 0.00 -1000.00 202508…" at bounding box center [791, 426] width 1184 height 218
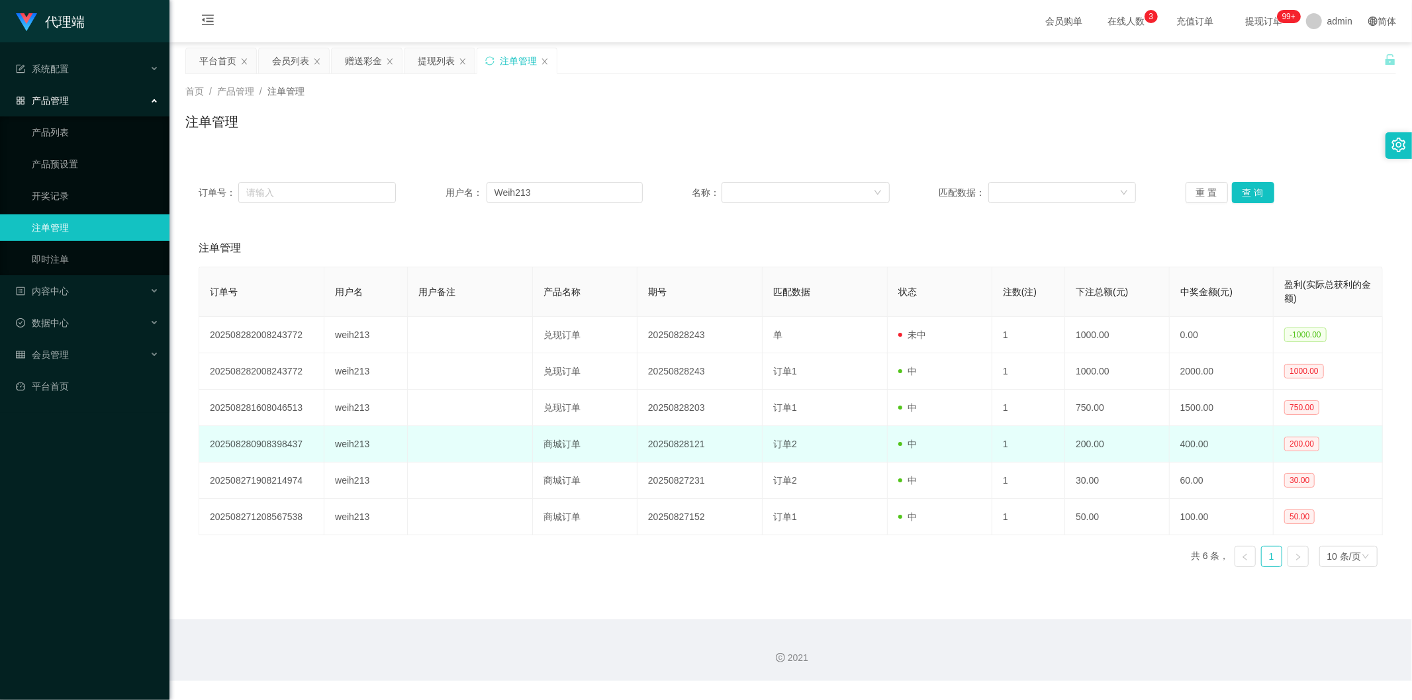
click at [696, 440] on td "订单2" at bounding box center [825, 444] width 125 height 36
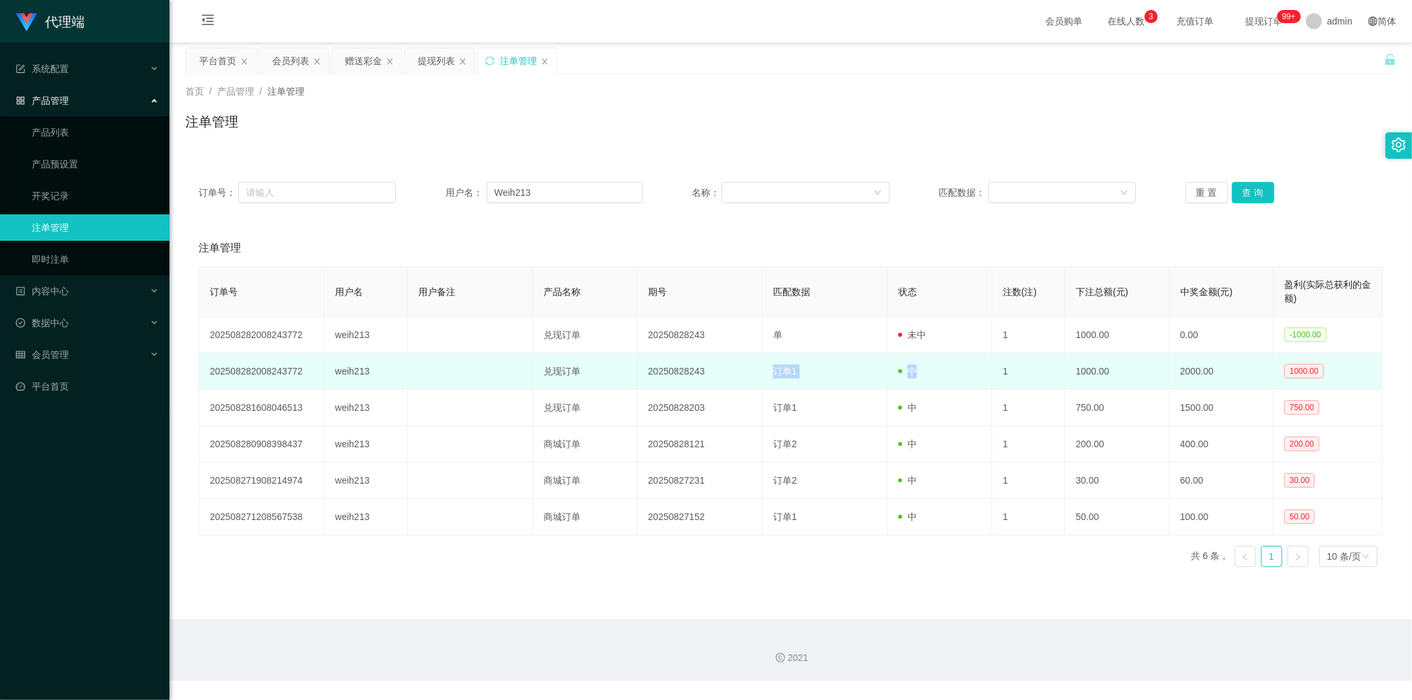
drag, startPoint x: 770, startPoint y: 368, endPoint x: 915, endPoint y: 363, distance: 145.1
click at [696, 363] on tr "202508282008243772 weih213 兑现订单 20250828243 订单1 中 1 1000.00 2000.00 1000.00" at bounding box center [791, 371] width 1184 height 36
click at [696, 369] on td "20250828243" at bounding box center [699, 371] width 125 height 36
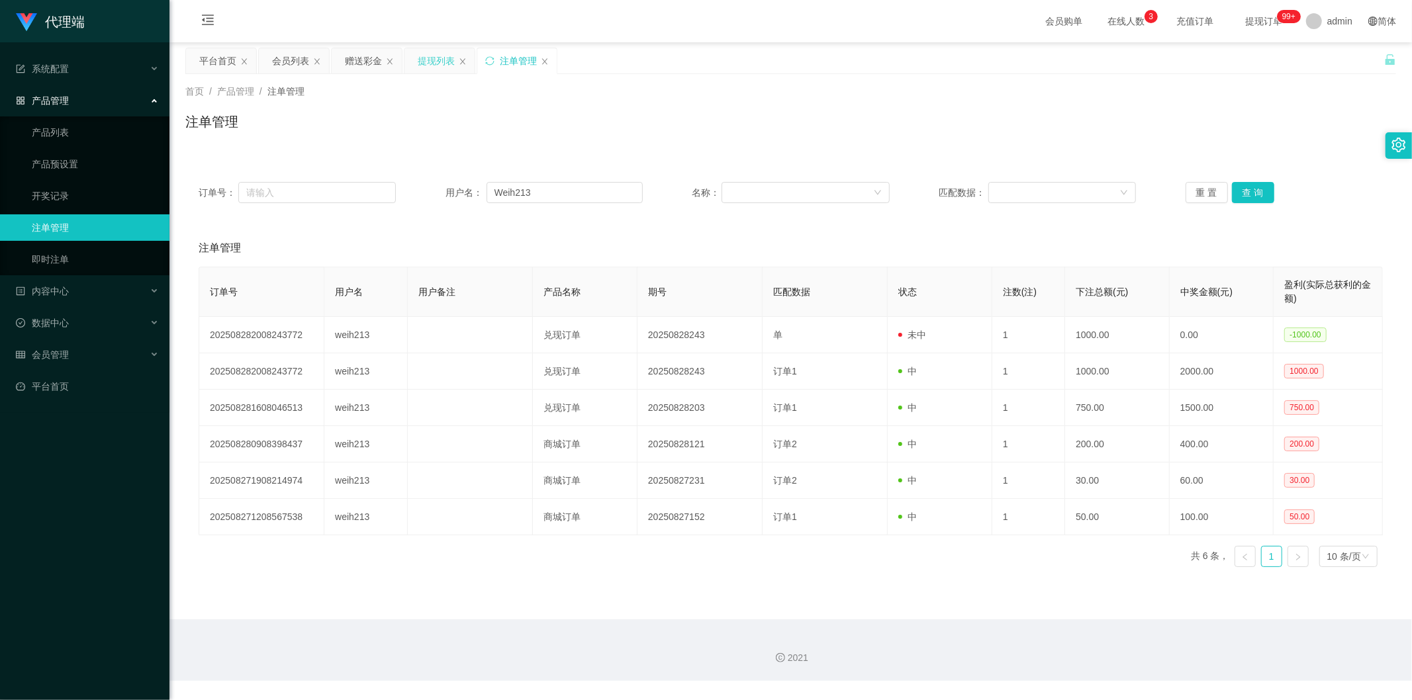
click at [418, 64] on div "提现列表" at bounding box center [436, 60] width 37 height 25
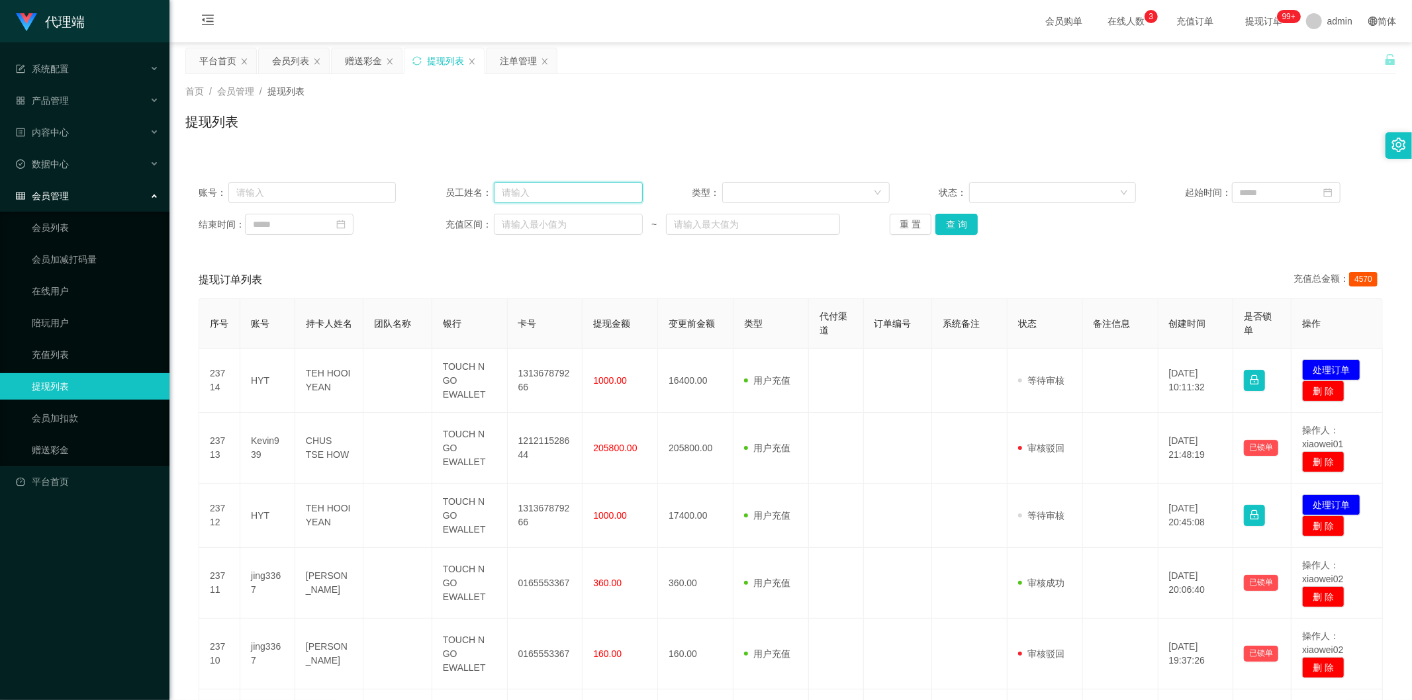
click at [518, 193] on input "text" at bounding box center [568, 192] width 149 height 21
click at [315, 186] on input "text" at bounding box center [311, 192] width 167 height 21
paste input "Weih213"
type input "Weih213"
click at [696, 234] on button "查 询" at bounding box center [956, 224] width 42 height 21
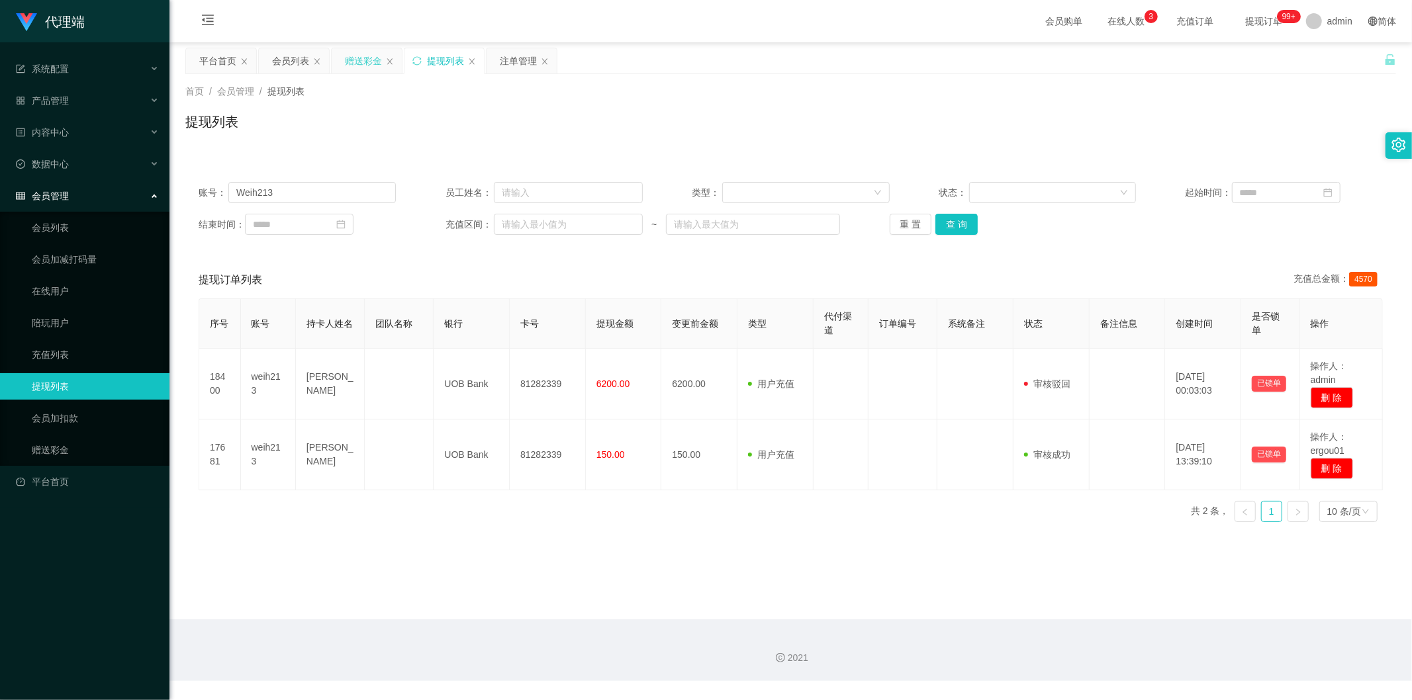
click at [365, 61] on div "赠送彩金" at bounding box center [363, 60] width 37 height 25
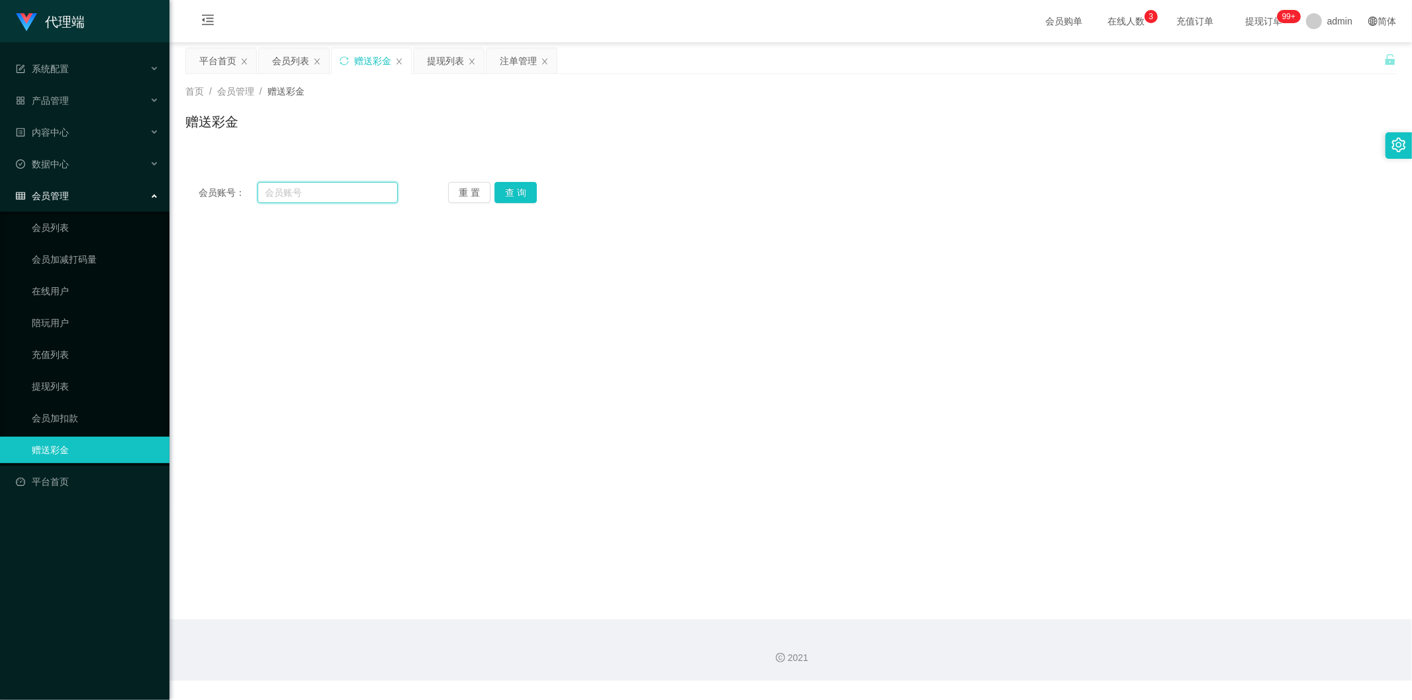
click at [328, 194] on input "text" at bounding box center [327, 192] width 141 height 21
paste input "Weih213"
type input "Weih213"
drag, startPoint x: 514, startPoint y: 195, endPoint x: 539, endPoint y: 188, distance: 26.0
click at [514, 195] on button "查 询" at bounding box center [515, 192] width 42 height 21
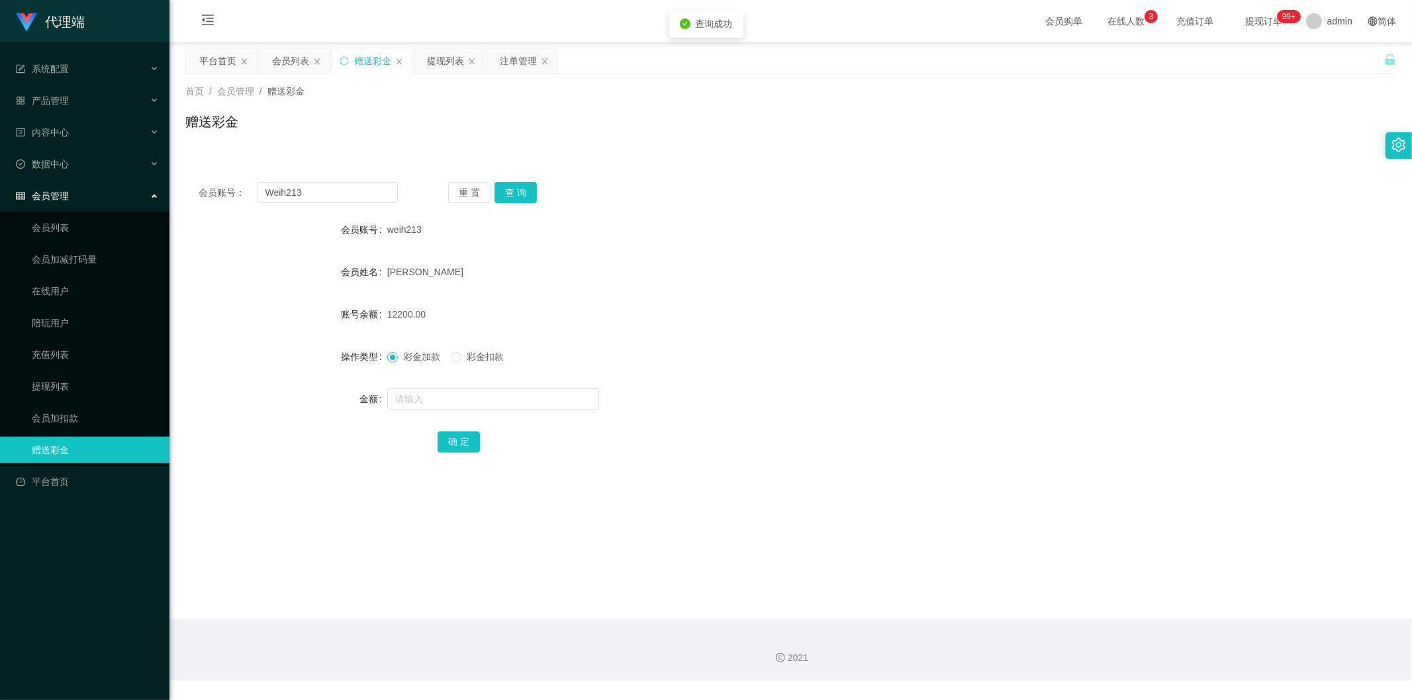
click at [641, 144] on div "首页 / 会员管理 / 赠送彩金 / 赠送彩金" at bounding box center [790, 113] width 1242 height 79
click at [307, 58] on div "会员列表" at bounding box center [290, 60] width 37 height 25
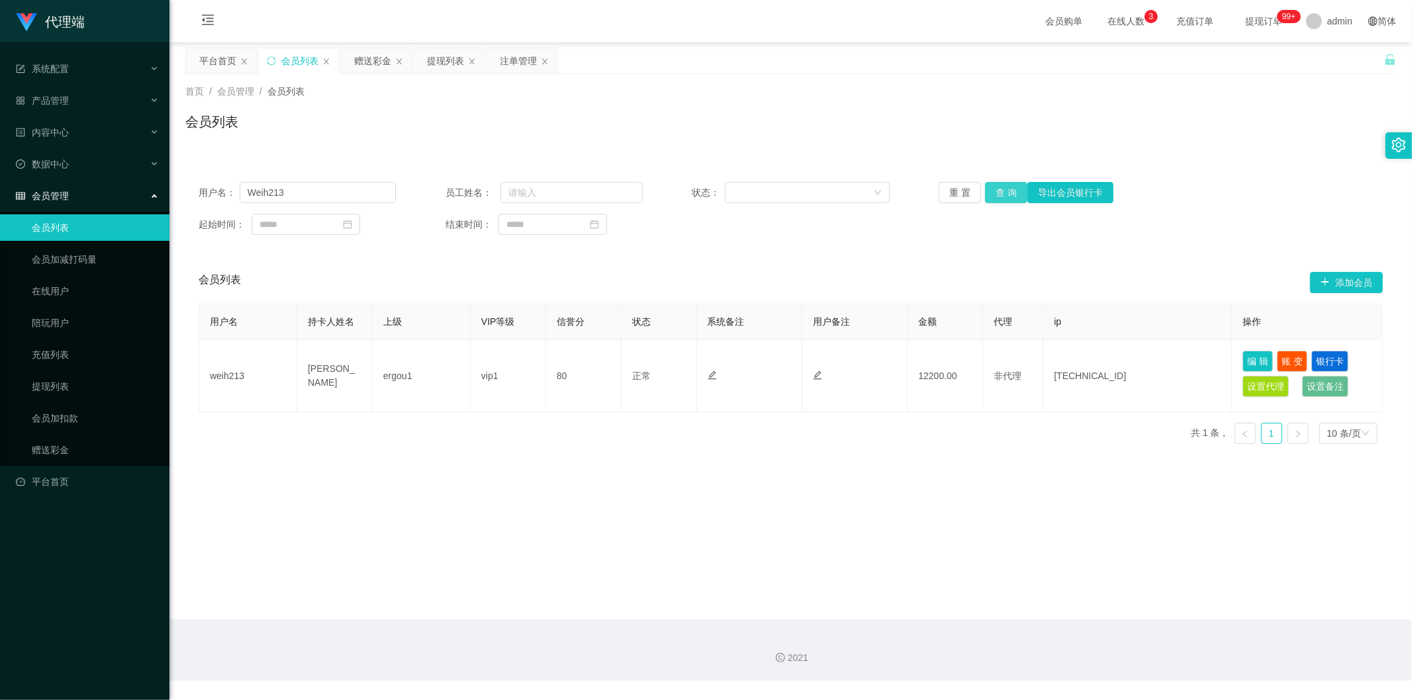
click at [696, 189] on button "查 询" at bounding box center [1006, 192] width 42 height 21
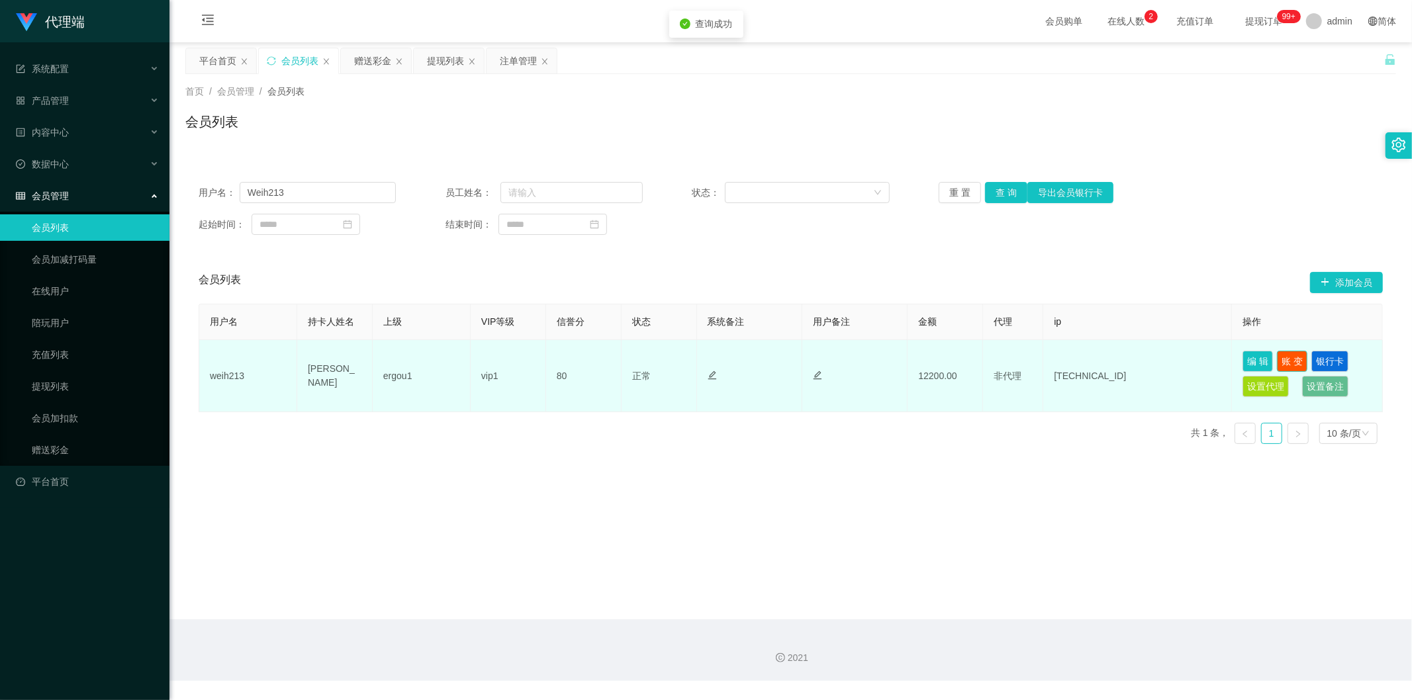
click at [696, 363] on button "账 变" at bounding box center [1292, 361] width 30 height 21
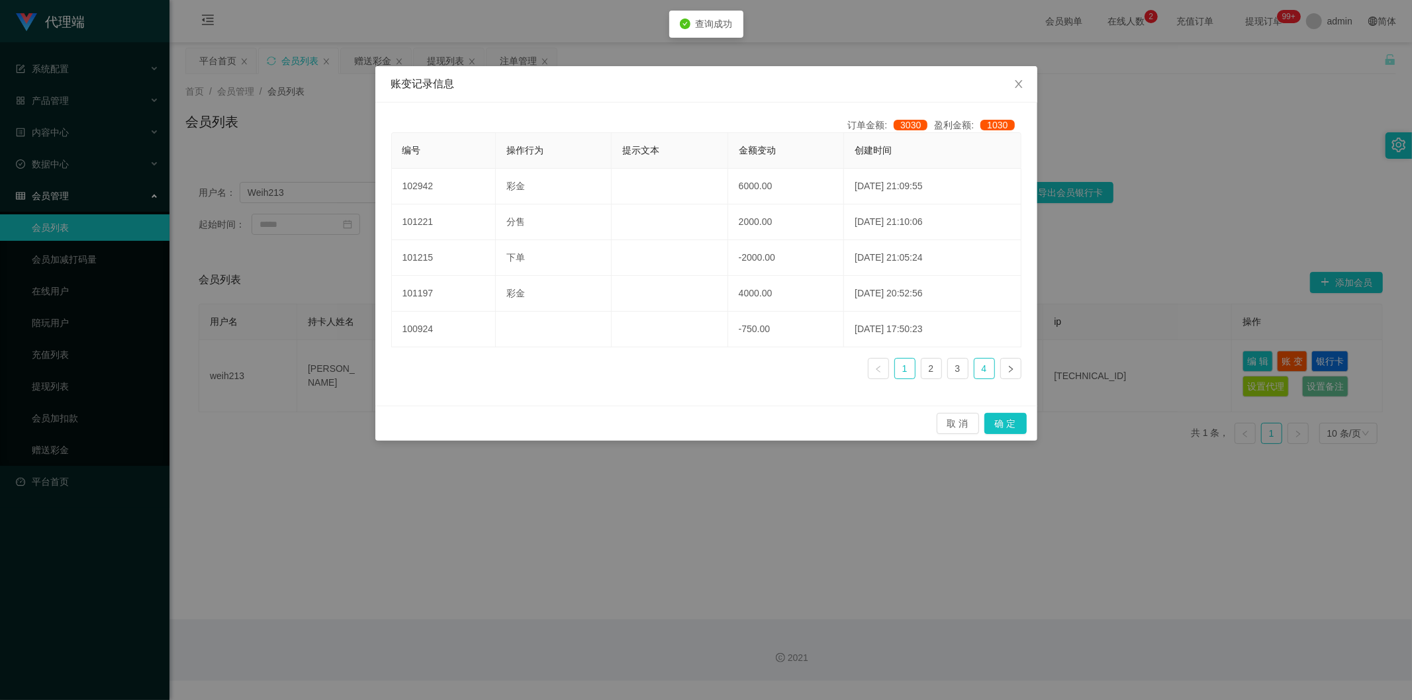
click at [696, 368] on link "4" at bounding box center [984, 369] width 20 height 20
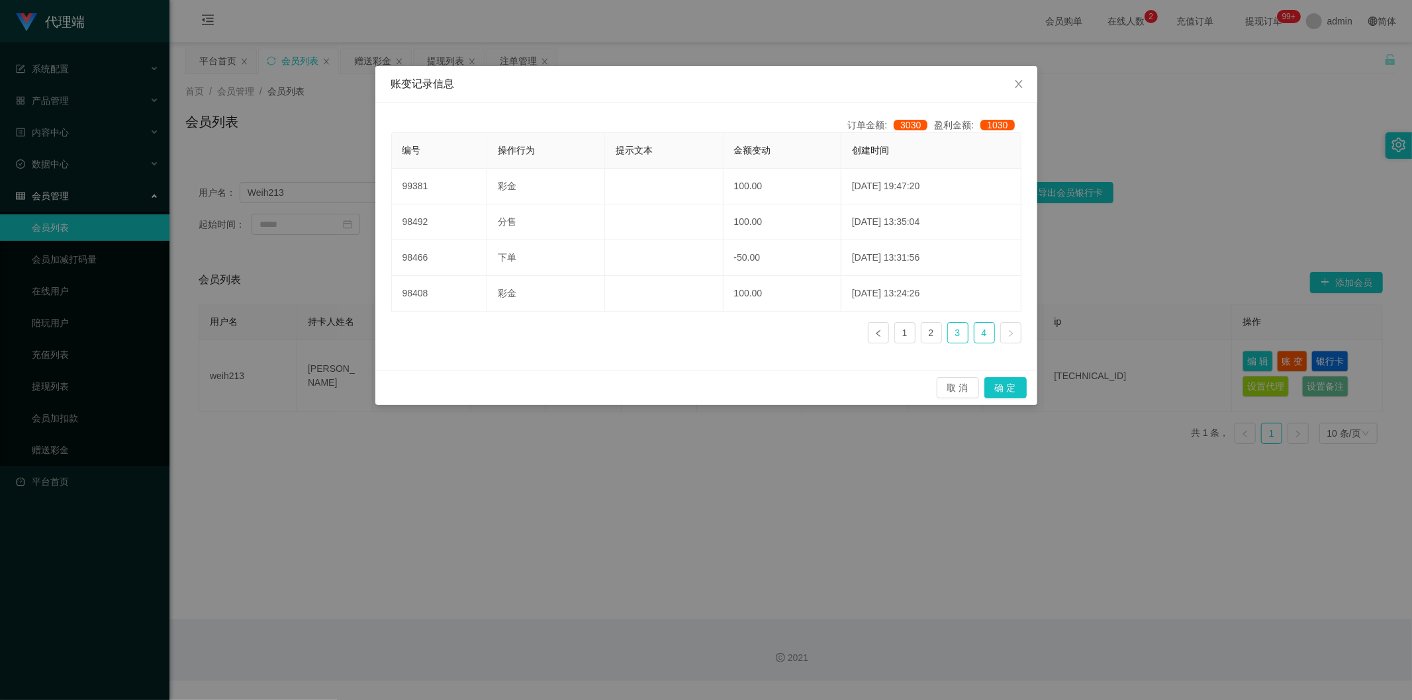
click at [696, 332] on link "3" at bounding box center [958, 333] width 20 height 20
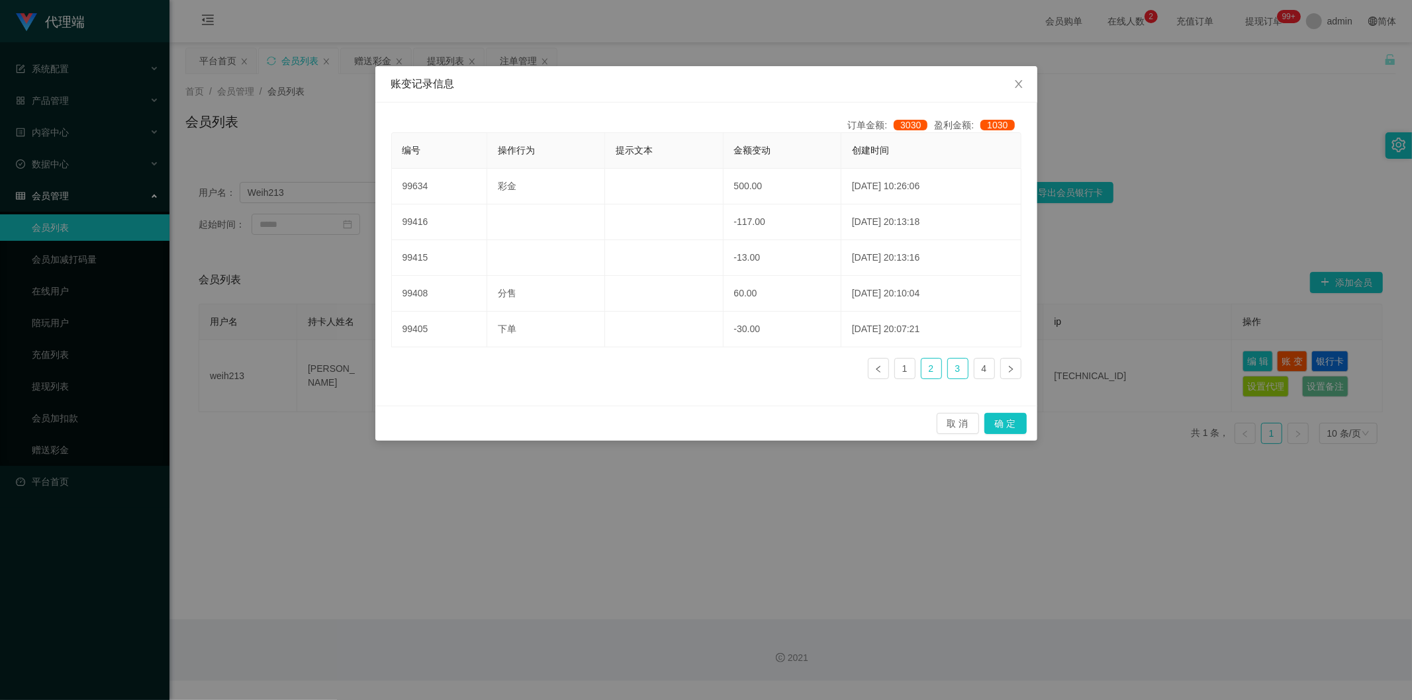
click at [696, 372] on link "2" at bounding box center [931, 369] width 20 height 20
click at [696, 373] on link "3" at bounding box center [958, 369] width 20 height 20
click at [696, 372] on link "2" at bounding box center [931, 369] width 20 height 20
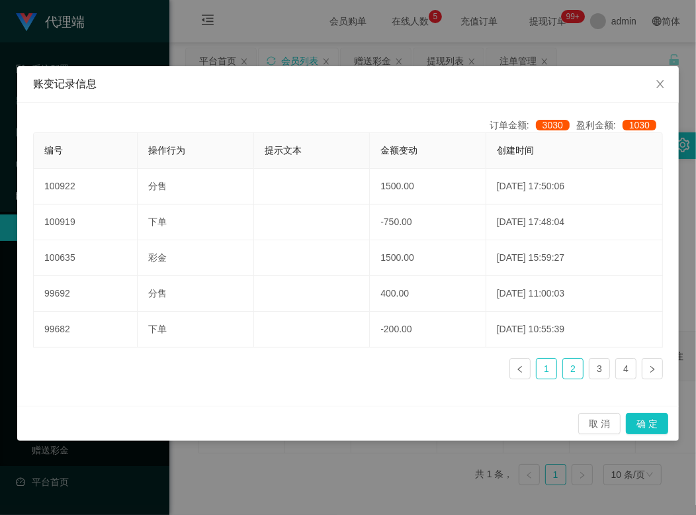
click at [555, 368] on link "1" at bounding box center [547, 369] width 20 height 20
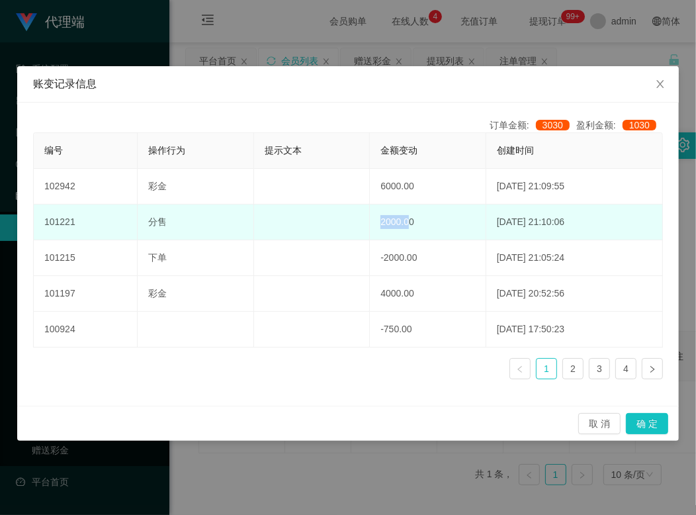
drag, startPoint x: 391, startPoint y: 223, endPoint x: 355, endPoint y: 225, distance: 35.8
click at [370, 225] on td "2000.00" at bounding box center [428, 223] width 117 height 36
click at [406, 220] on td "2000.00" at bounding box center [428, 223] width 117 height 36
click at [380, 222] on td "2000.00" at bounding box center [428, 223] width 117 height 36
drag, startPoint x: 384, startPoint y: 226, endPoint x: 365, endPoint y: 226, distance: 19.2
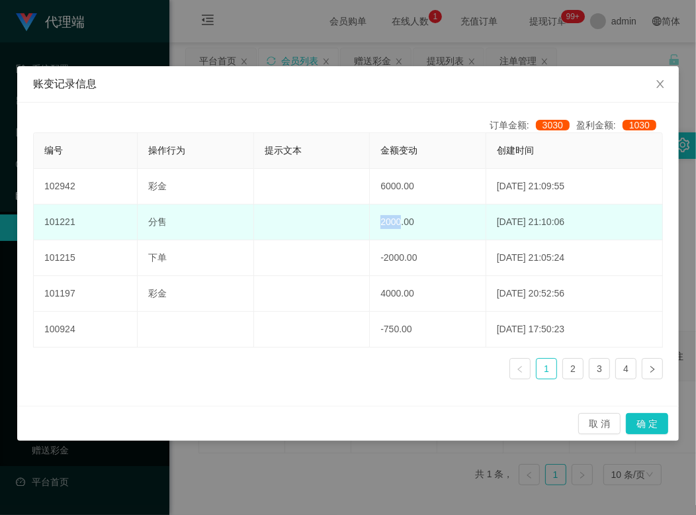
click at [370, 226] on td "2000.00" at bounding box center [428, 223] width 117 height 36
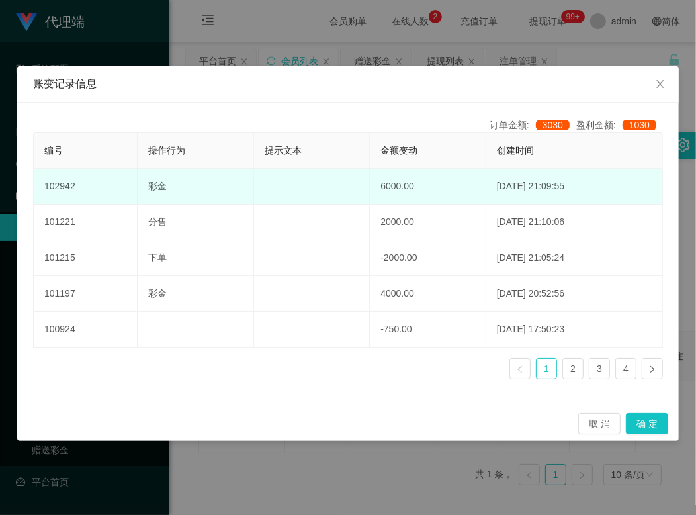
click at [379, 187] on td "6000.00" at bounding box center [428, 187] width 117 height 36
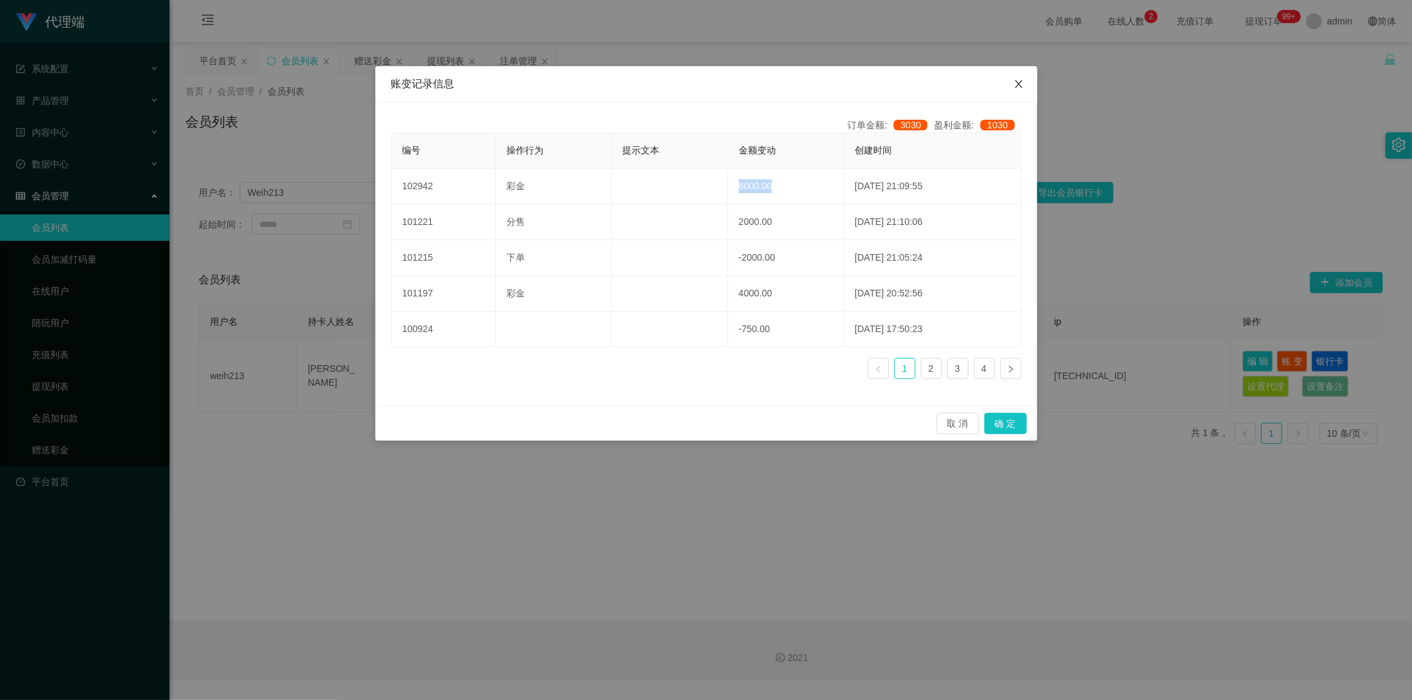
click at [696, 95] on span "Close" at bounding box center [1018, 84] width 37 height 37
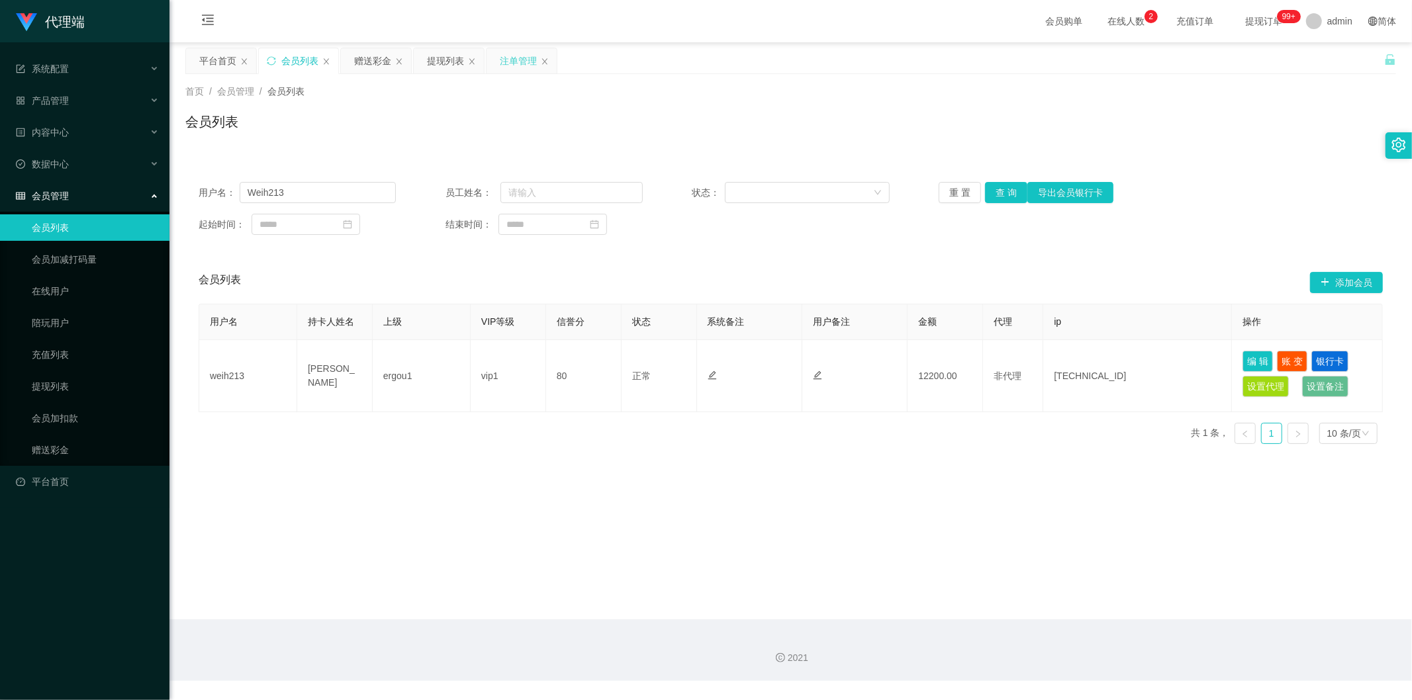
click at [504, 54] on div "注单管理" at bounding box center [518, 60] width 37 height 25
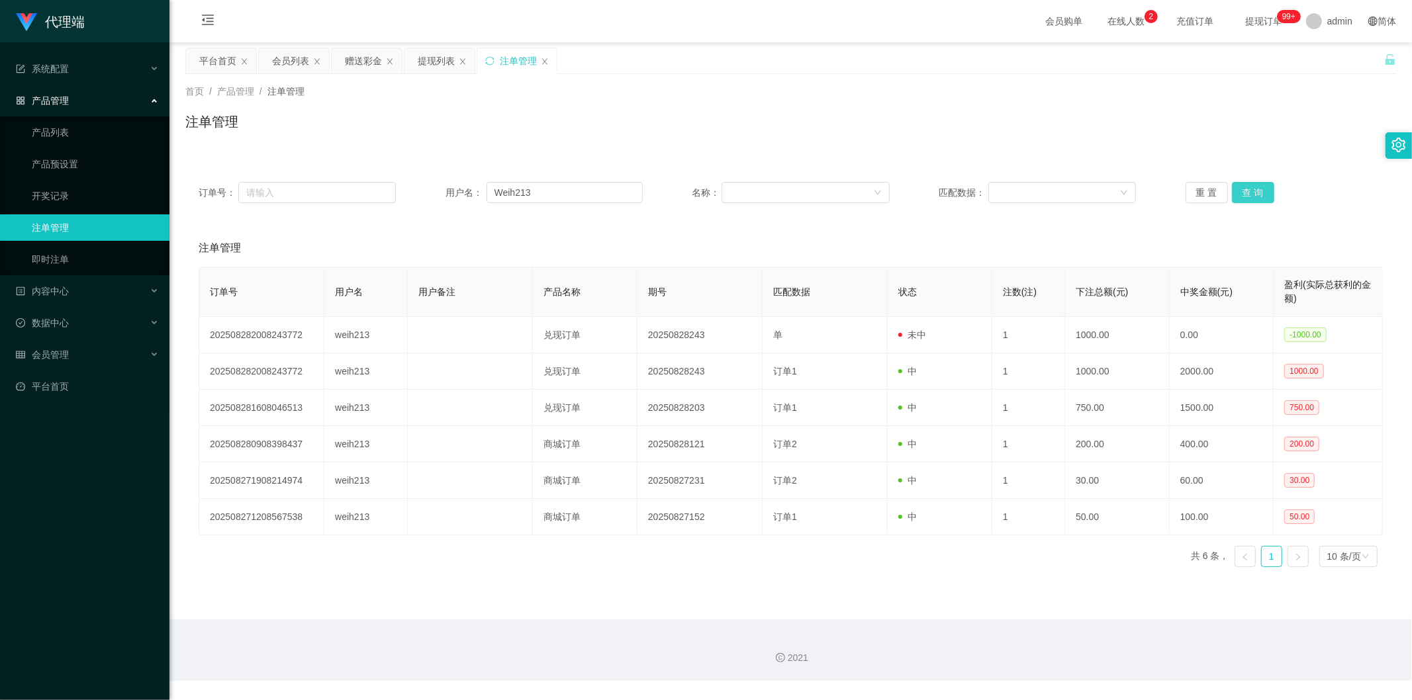
click at [696, 193] on button "查 询" at bounding box center [1253, 192] width 42 height 21
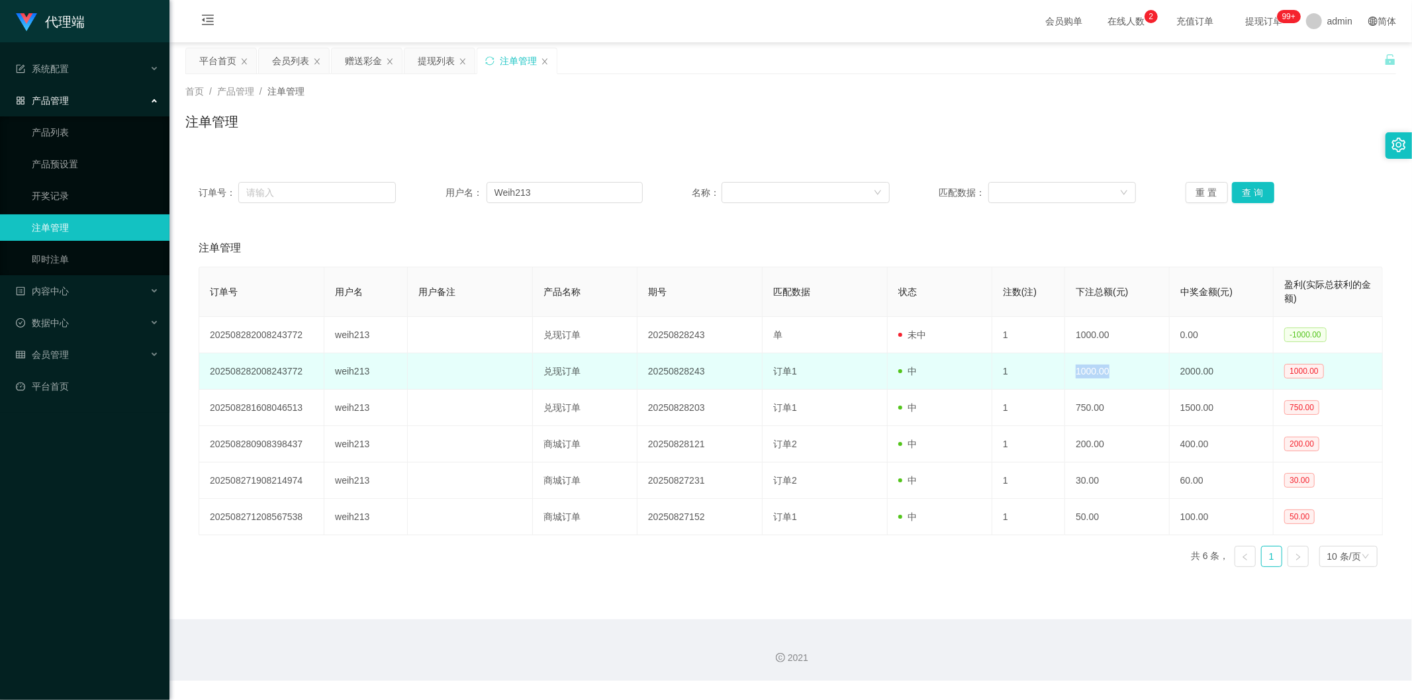
drag, startPoint x: 1106, startPoint y: 373, endPoint x: 1072, endPoint y: 367, distance: 34.3
click at [696, 367] on td "1000.00" at bounding box center [1117, 371] width 105 height 36
click at [696, 372] on span at bounding box center [900, 371] width 4 height 4
drag, startPoint x: 1105, startPoint y: 369, endPoint x: 1070, endPoint y: 358, distance: 37.5
click at [696, 358] on td "1000.00" at bounding box center [1117, 371] width 105 height 36
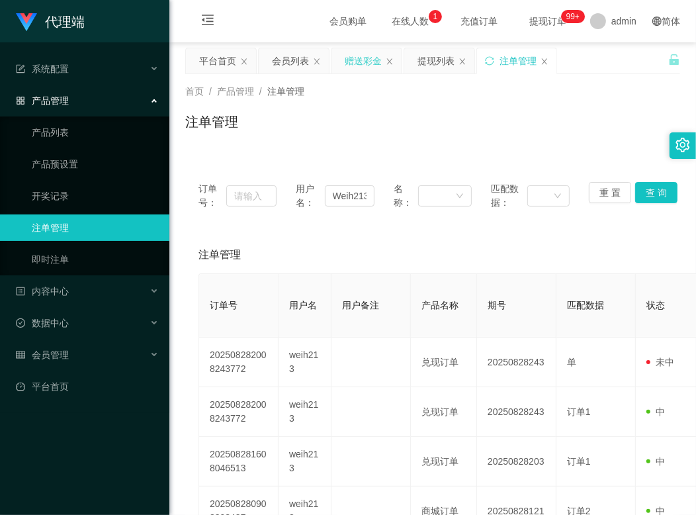
click at [369, 63] on div "赠送彩金" at bounding box center [363, 60] width 37 height 25
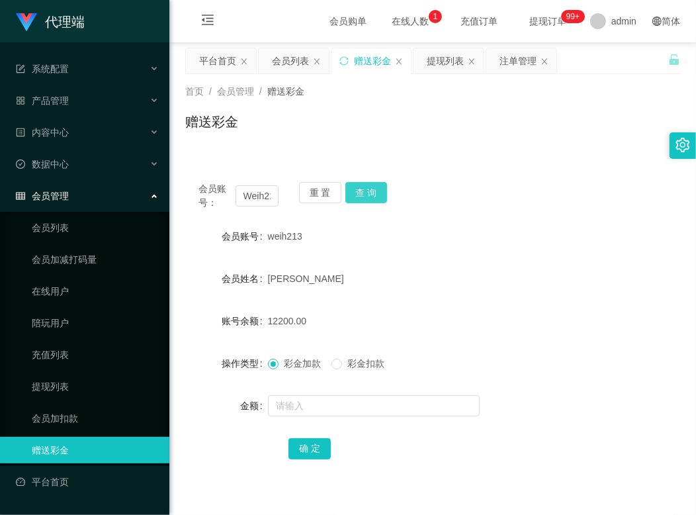
click at [358, 197] on button "查 询" at bounding box center [367, 192] width 42 height 21
click at [331, 405] on input "text" at bounding box center [374, 405] width 212 height 21
click at [493, 340] on form "会员账号 weih213 会员姓名 [PERSON_NAME] 账号余额 12200.00 操作类型 彩金加款 彩金扣款 金额 确 定" at bounding box center [432, 342] width 495 height 238
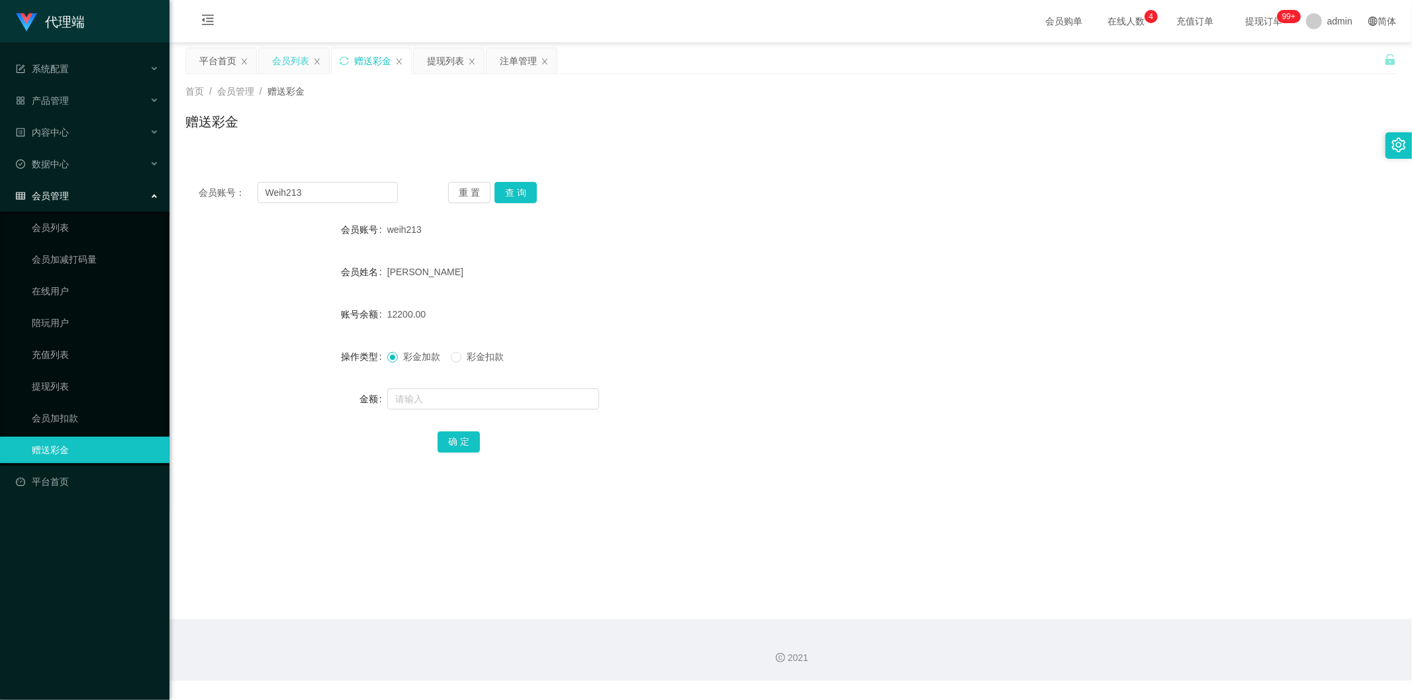
drag, startPoint x: 277, startPoint y: 62, endPoint x: 303, endPoint y: 71, distance: 28.1
click at [277, 62] on div "会员列表" at bounding box center [290, 60] width 37 height 25
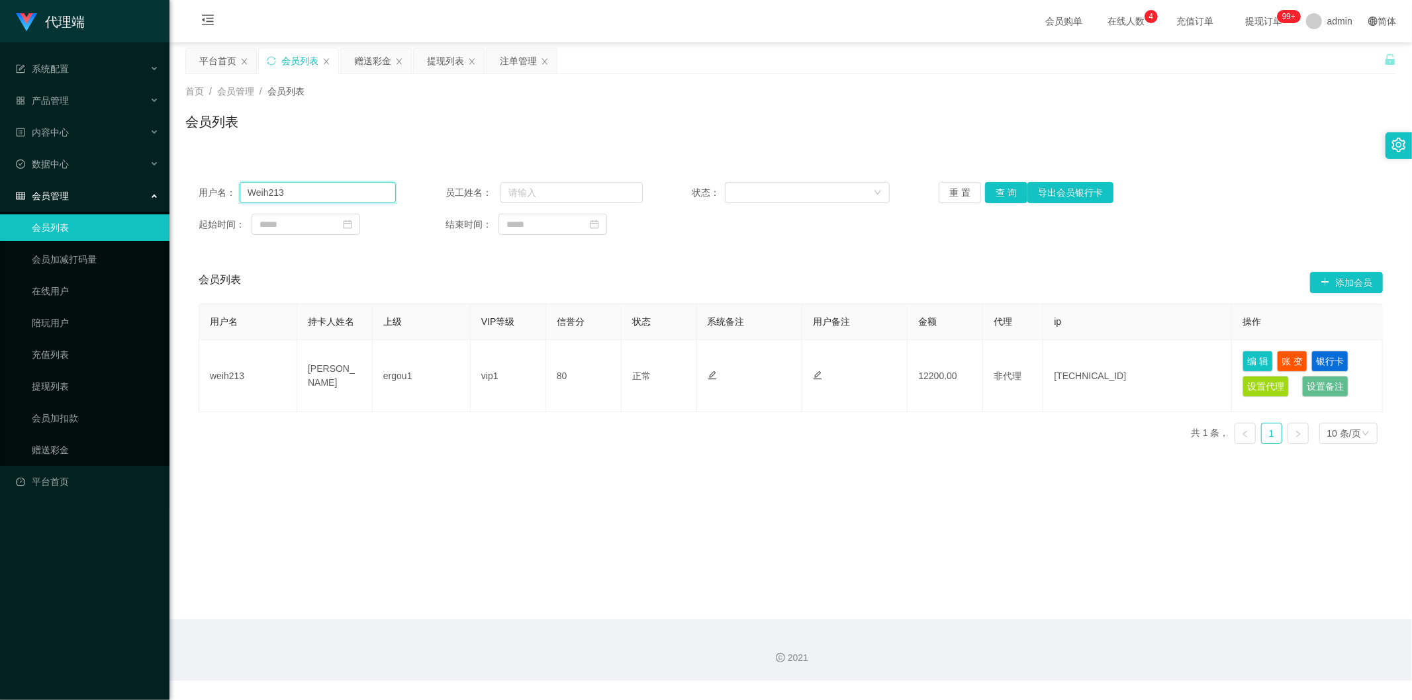
drag, startPoint x: 301, startPoint y: 186, endPoint x: 189, endPoint y: 190, distance: 111.9
click at [189, 190] on div "用户名： Weih213 员工姓名： 状态： 重 置 查 询 导出会员银行卡 起始时间： 结束时间：" at bounding box center [790, 208] width 1211 height 79
click at [696, 194] on button "查 询" at bounding box center [1006, 192] width 42 height 21
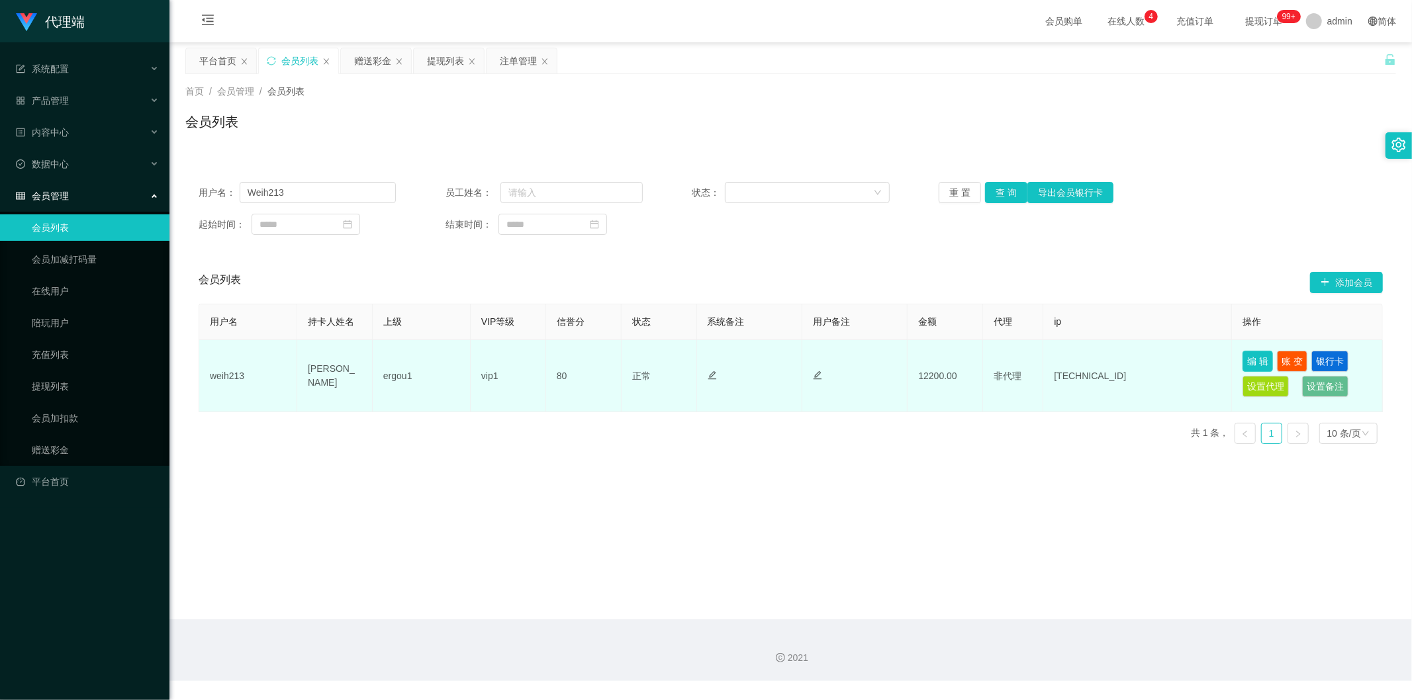
click at [696, 363] on button "编 辑" at bounding box center [1257, 361] width 30 height 21
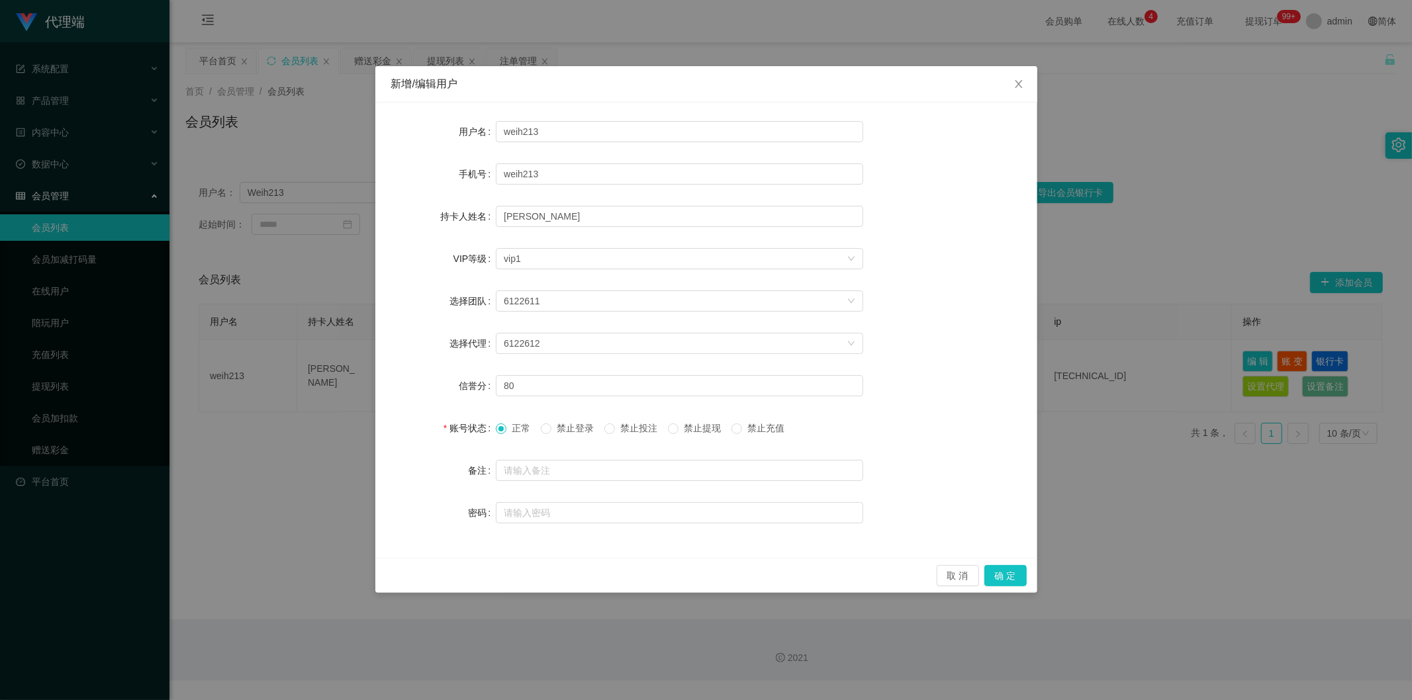
click at [517, 399] on form "用户名 weih213 手机号 weih213 持卡人姓名 [PERSON_NAME] VIP等级 选择VIP等级 vip1 选择团队 6122611 选择代…" at bounding box center [706, 322] width 630 height 408
drag, startPoint x: 525, startPoint y: 391, endPoint x: 454, endPoint y: 393, distance: 70.9
click at [454, 393] on div "信誉分 80" at bounding box center [706, 386] width 630 height 26
type input "60"
click at [696, 514] on button "确 定" at bounding box center [1005, 575] width 42 height 21
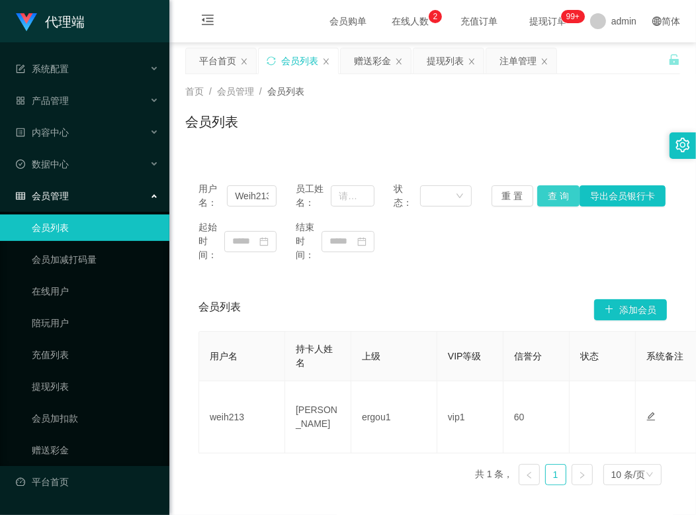
click at [556, 204] on button "查 询" at bounding box center [558, 195] width 42 height 21
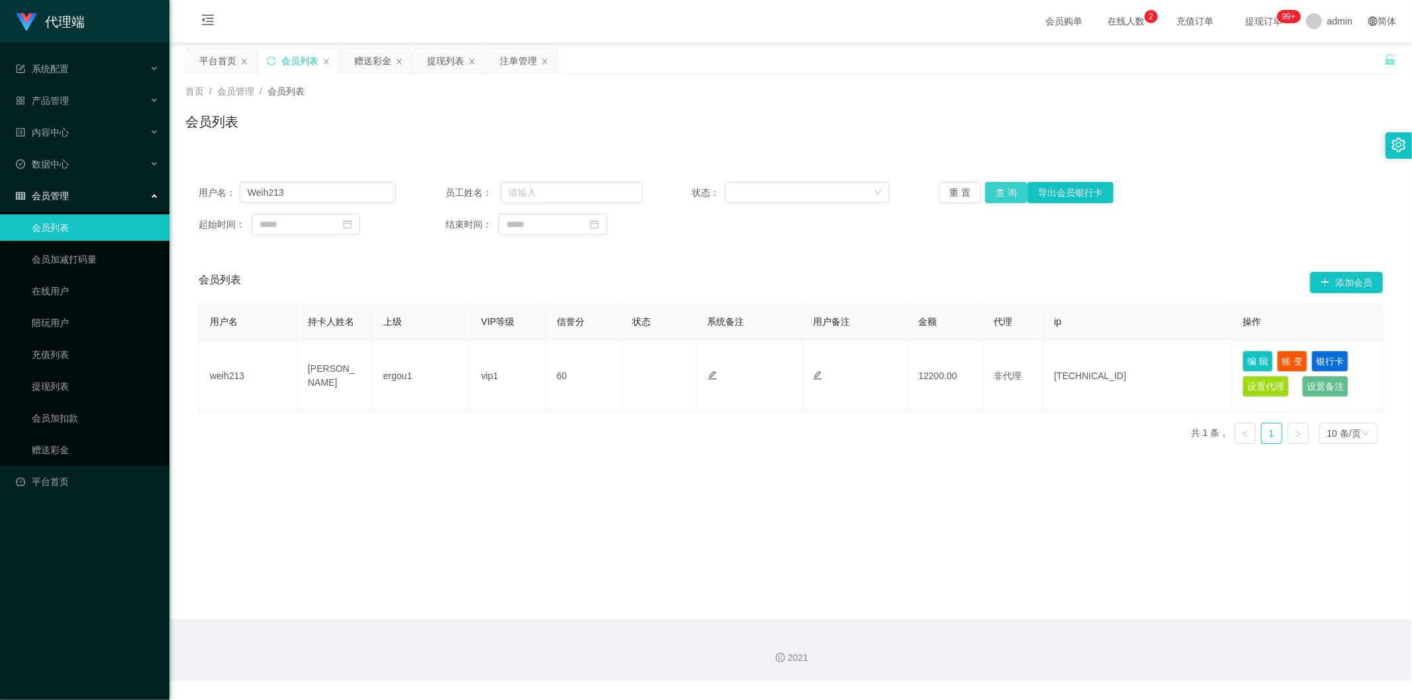
click at [696, 193] on button "查 询" at bounding box center [1006, 192] width 42 height 21
click at [696, 116] on div "会员列表" at bounding box center [790, 127] width 1211 height 30
